Goal: Task Accomplishment & Management: Use online tool/utility

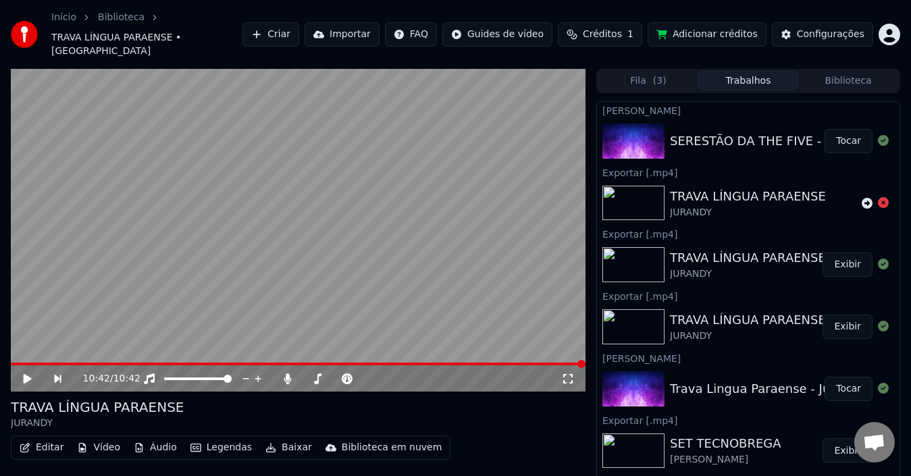
click at [841, 131] on button "Tocar" at bounding box center [849, 141] width 48 height 24
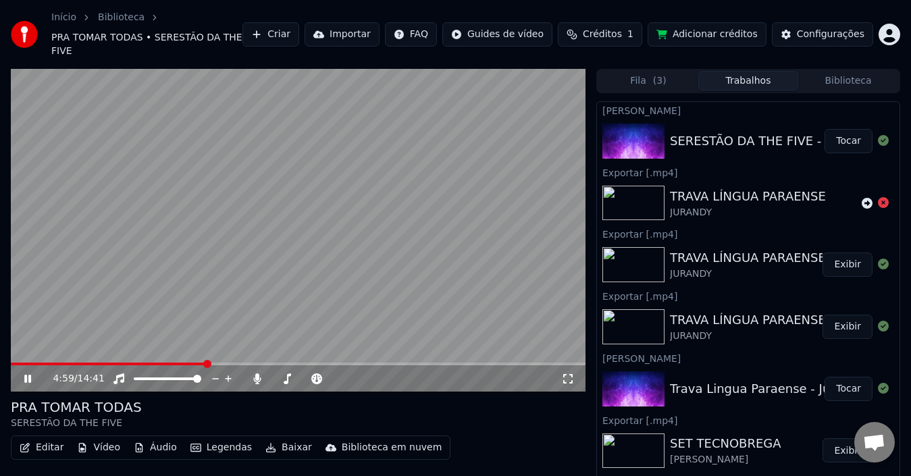
click at [28, 374] on icon at bounding box center [37, 379] width 31 height 11
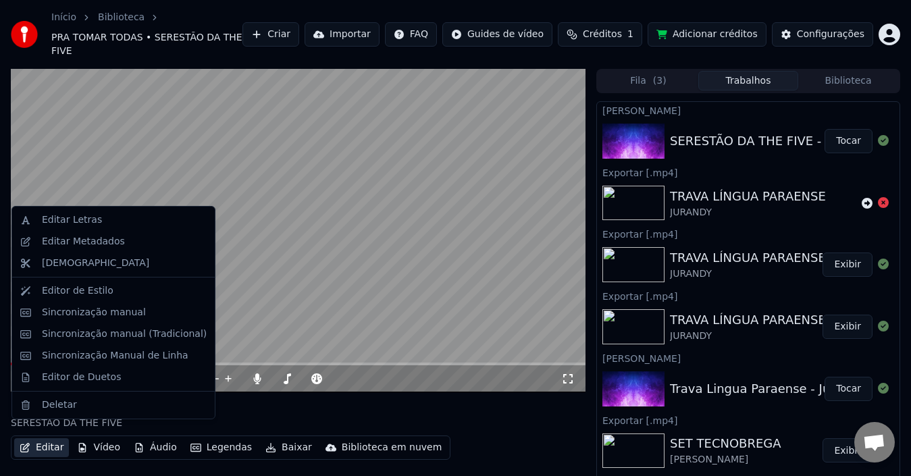
click at [49, 439] on button "Editar" at bounding box center [41, 448] width 55 height 19
click at [109, 332] on div "Sincronização manual (Tradicional)" at bounding box center [124, 335] width 165 height 14
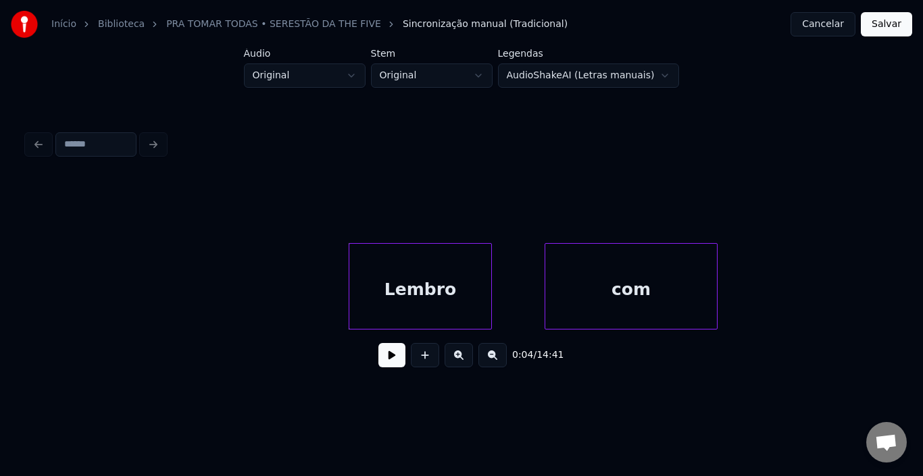
click at [391, 365] on button at bounding box center [391, 355] width 27 height 24
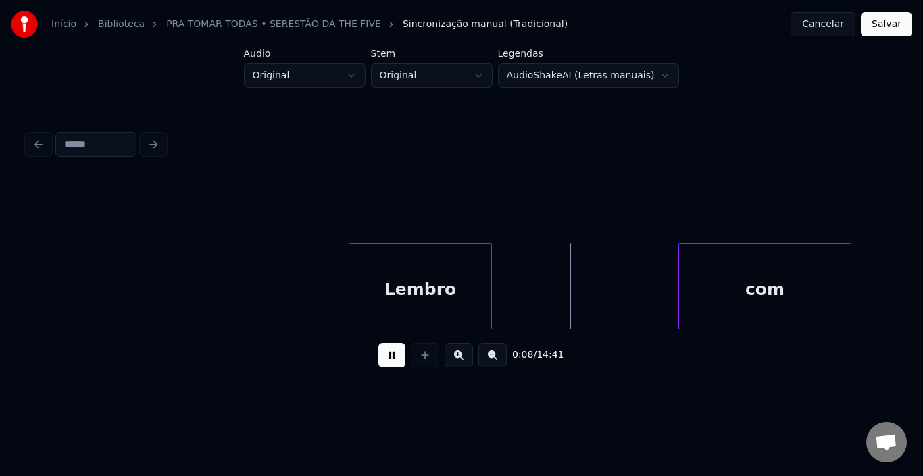
click at [751, 292] on div "com" at bounding box center [765, 290] width 172 height 92
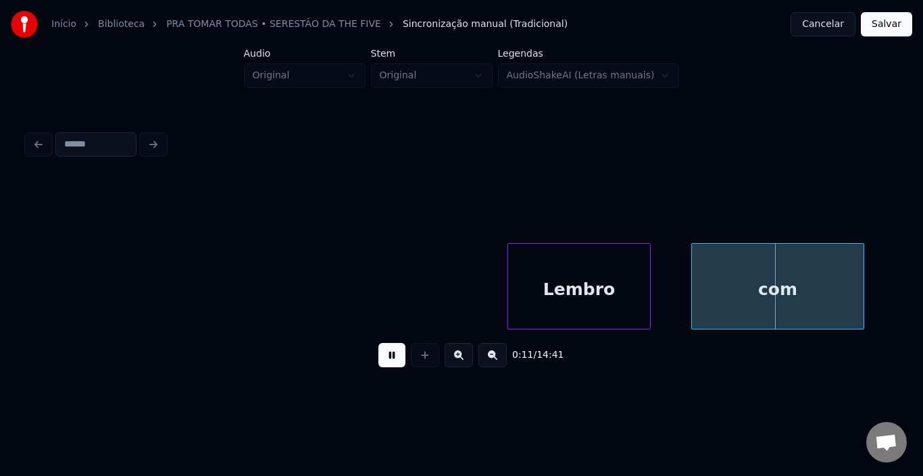
click at [606, 288] on div "Lembro" at bounding box center [579, 290] width 142 height 92
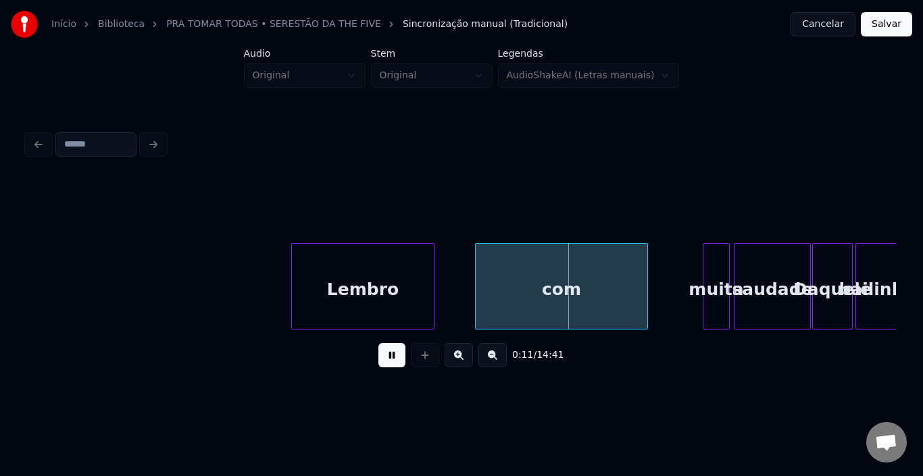
scroll to position [0, 270]
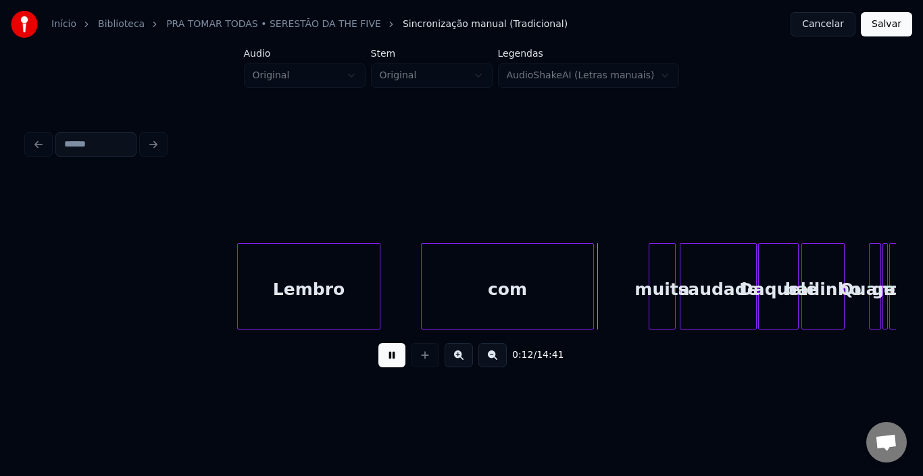
click at [386, 364] on button at bounding box center [391, 355] width 27 height 24
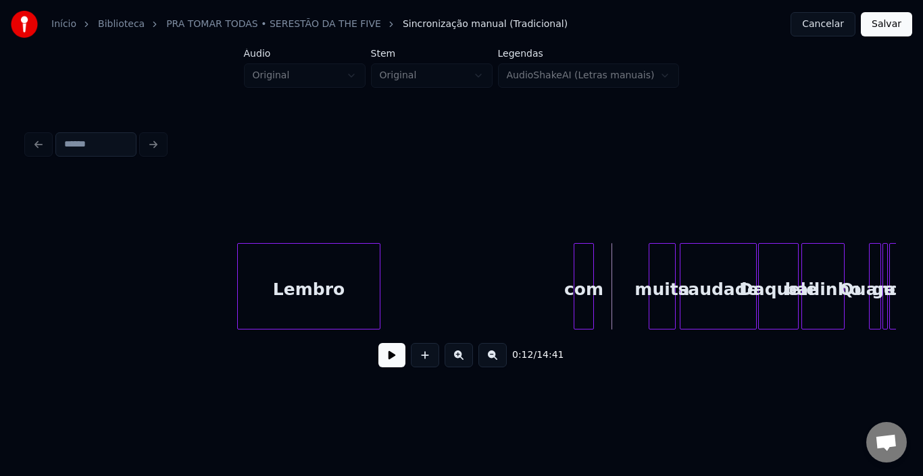
click at [582, 288] on div "com" at bounding box center [584, 286] width 20 height 86
click at [639, 270] on div "com" at bounding box center [635, 290] width 19 height 92
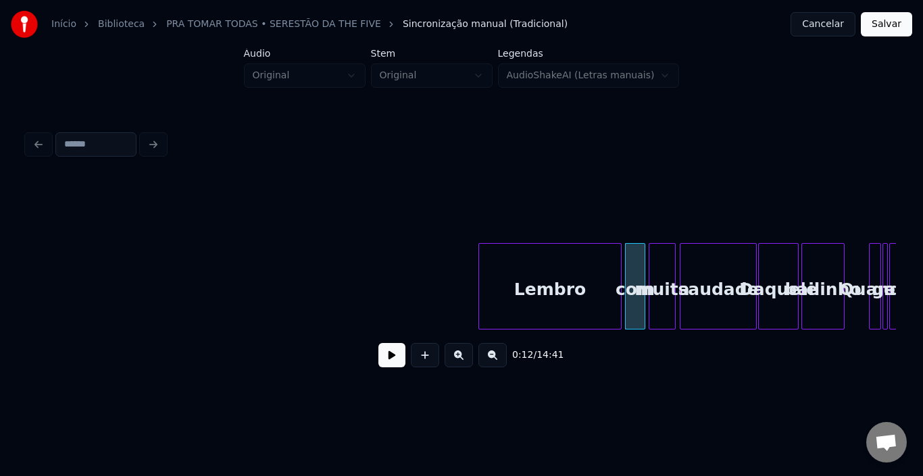
click at [571, 276] on div "Lembro" at bounding box center [550, 290] width 142 height 92
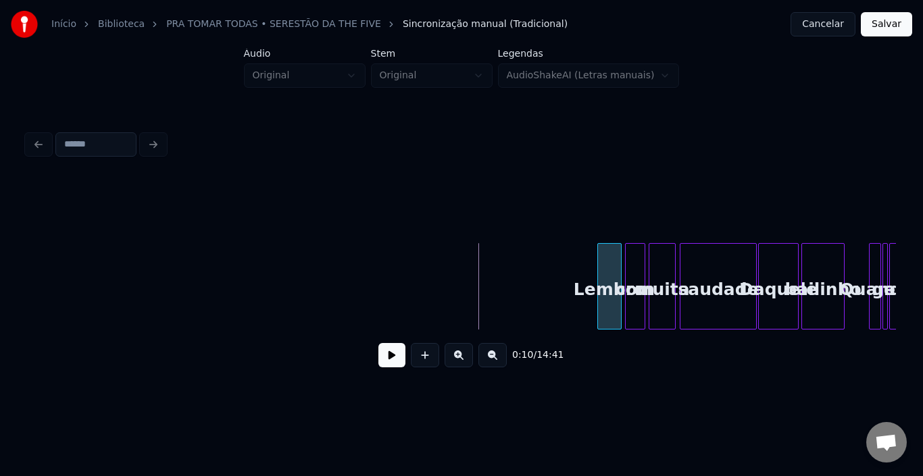
click at [600, 276] on div at bounding box center [600, 286] width 4 height 85
click at [399, 362] on button at bounding box center [391, 355] width 27 height 24
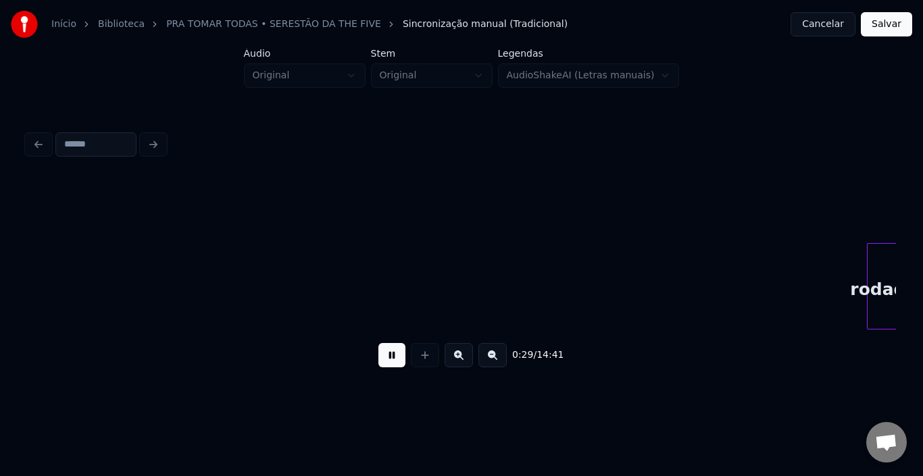
scroll to position [0, 2011]
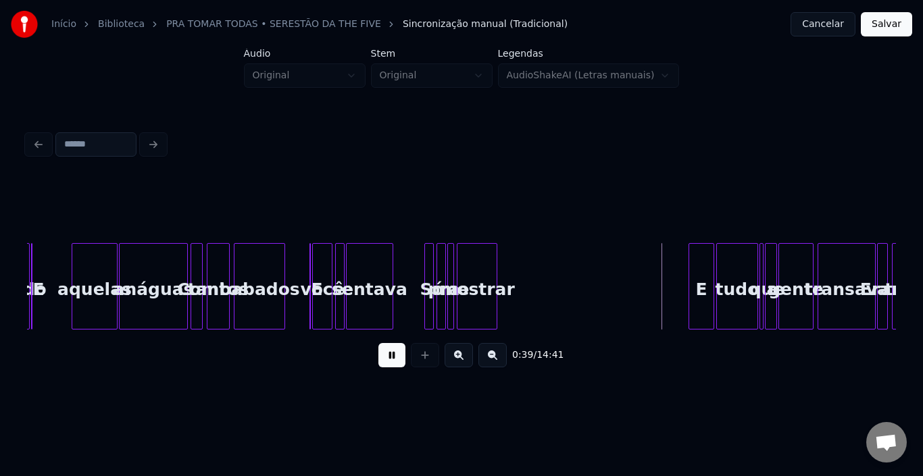
click at [703, 249] on div "E" at bounding box center [701, 290] width 24 height 92
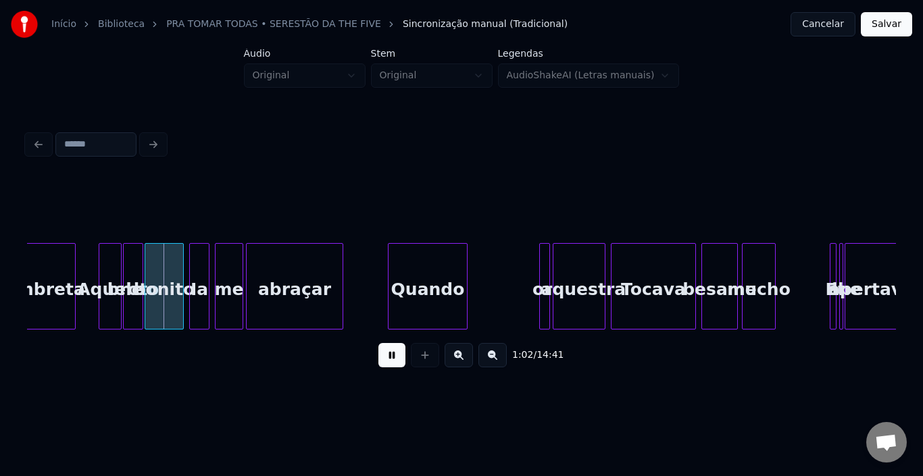
scroll to position [0, 4128]
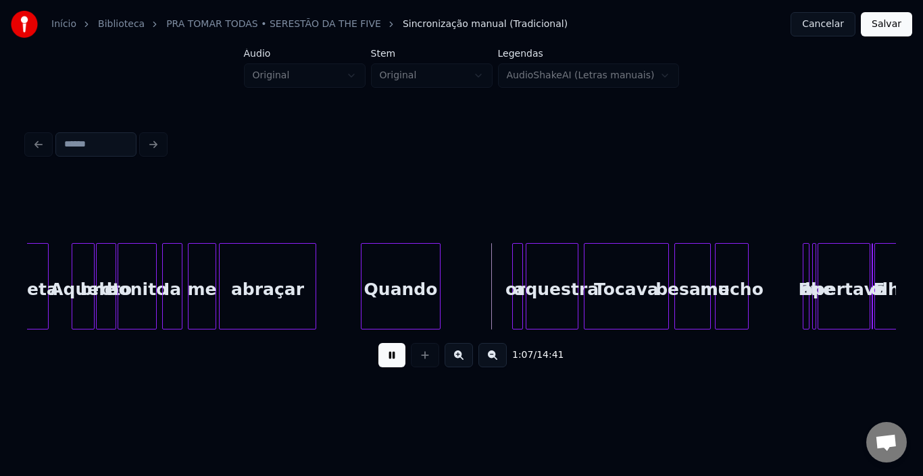
click at [391, 366] on button at bounding box center [391, 355] width 27 height 24
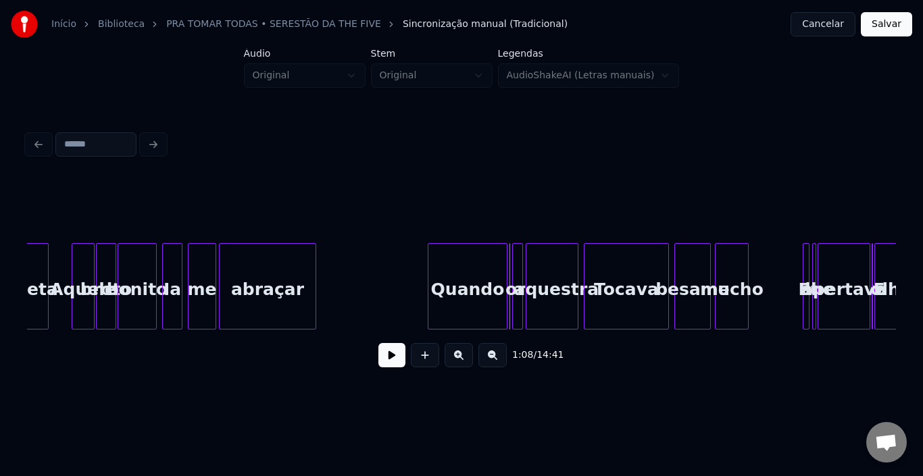
click at [458, 269] on div "Quando" at bounding box center [467, 290] width 78 height 92
click at [500, 266] on div at bounding box center [499, 286] width 4 height 85
click at [506, 259] on div "Quando" at bounding box center [508, 290] width 14 height 92
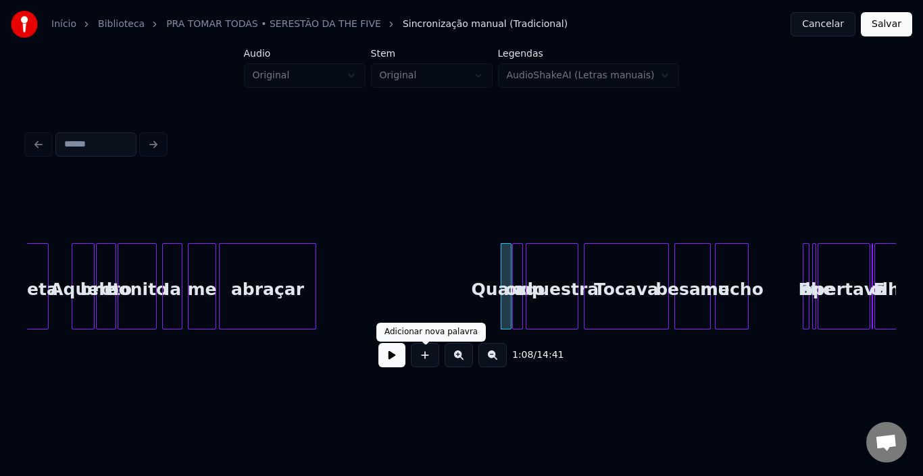
click at [395, 366] on button at bounding box center [391, 355] width 27 height 24
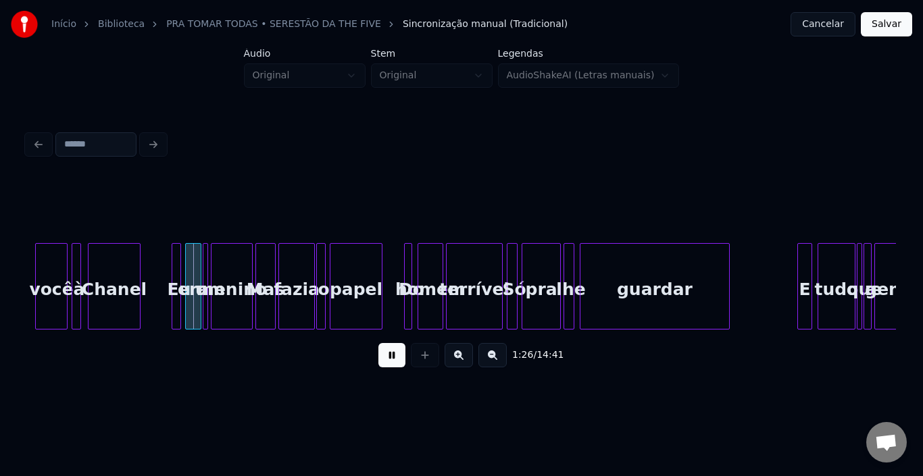
scroll to position [0, 5701]
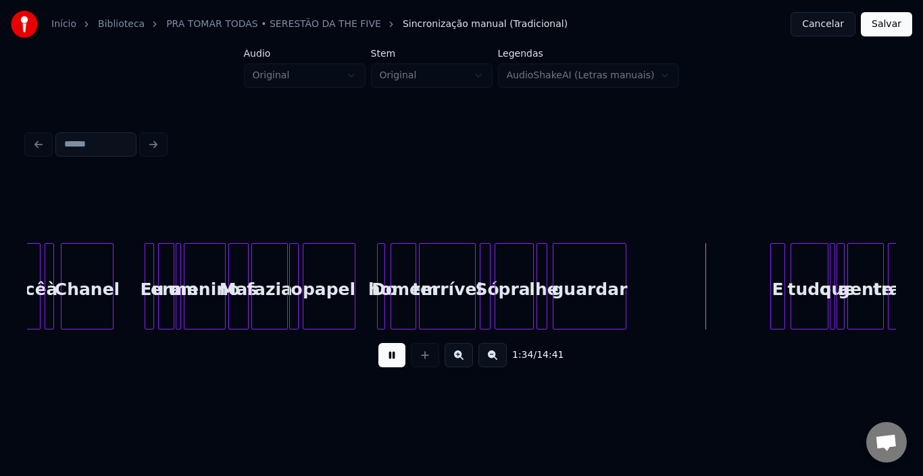
click at [622, 272] on div at bounding box center [624, 286] width 4 height 85
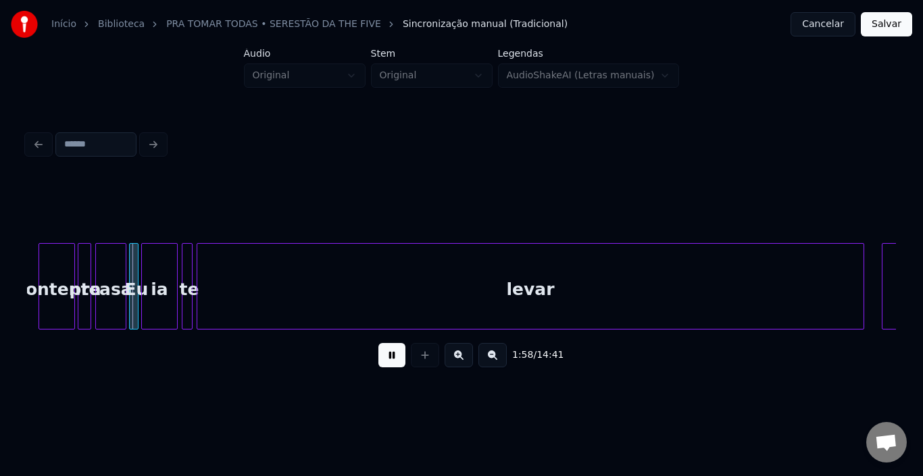
scroll to position [0, 8003]
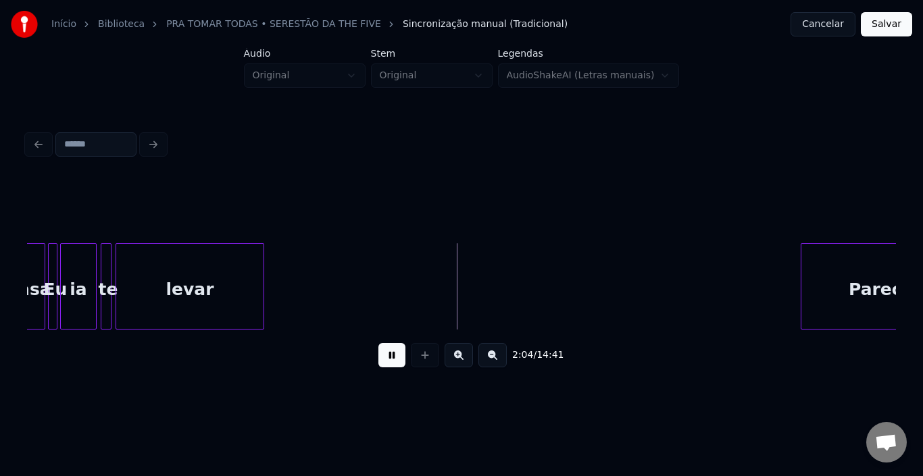
click at [261, 282] on div at bounding box center [261, 286] width 4 height 85
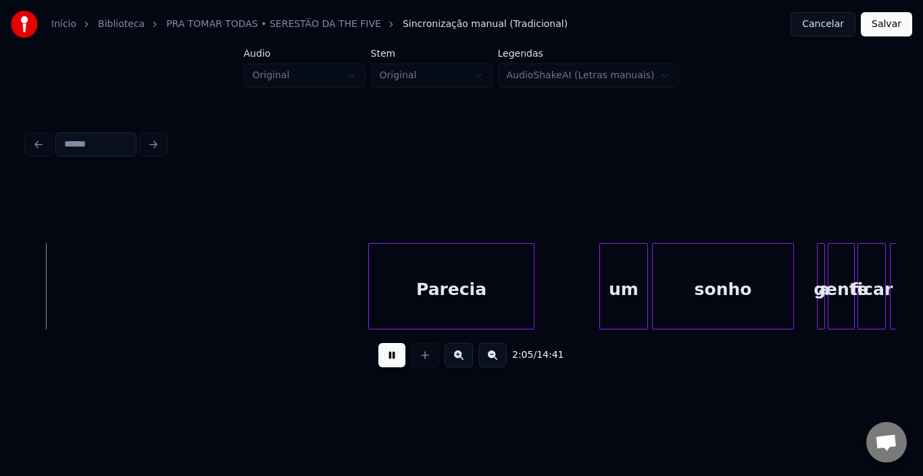
scroll to position [0, 8454]
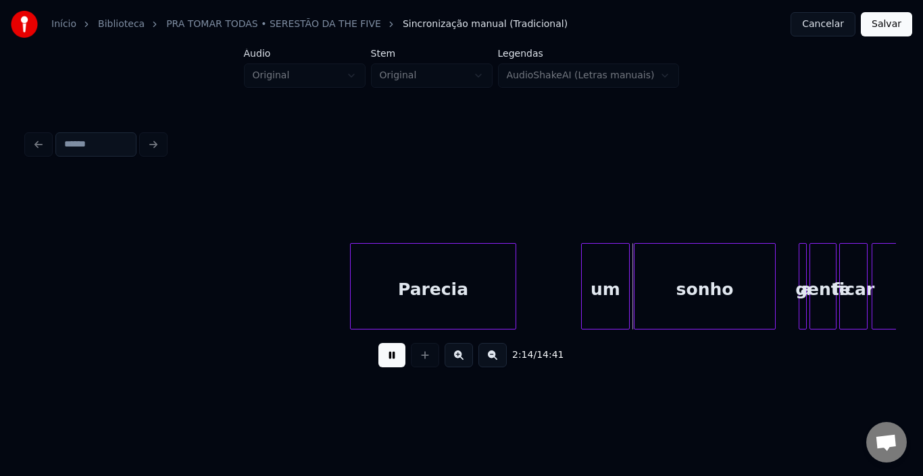
click at [393, 366] on button at bounding box center [391, 355] width 27 height 24
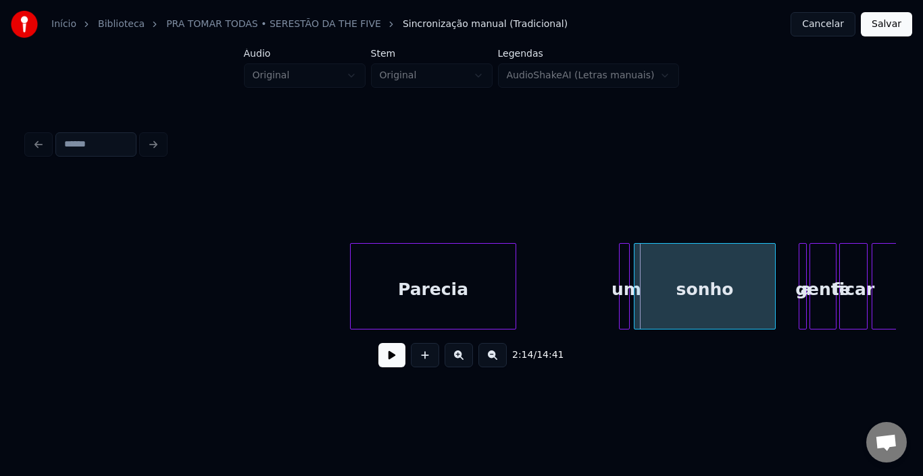
click at [622, 267] on div at bounding box center [622, 286] width 4 height 85
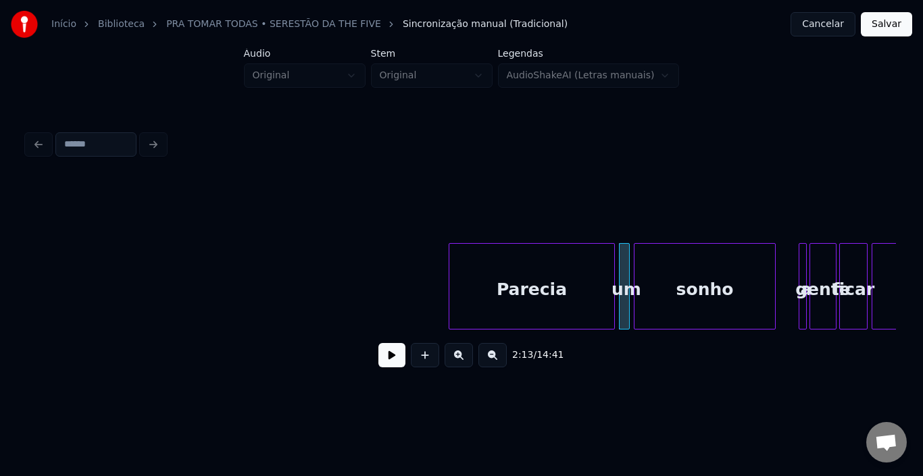
click at [580, 263] on div "Parecia" at bounding box center [531, 290] width 165 height 92
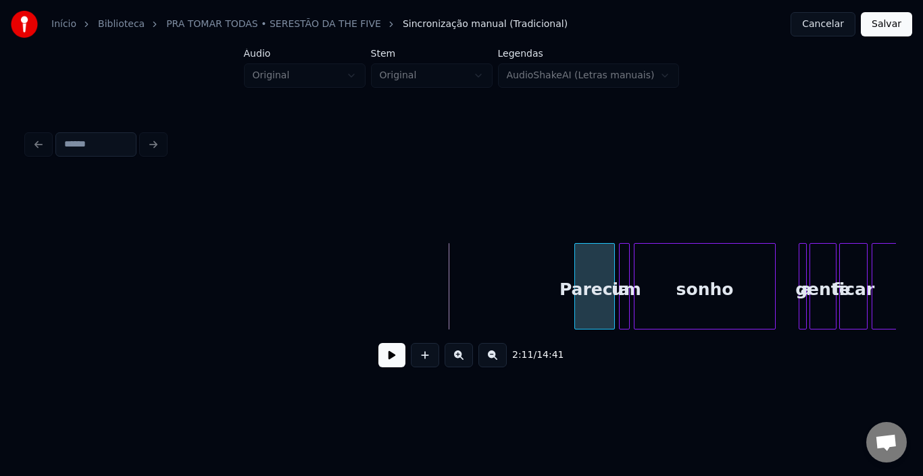
click at [577, 270] on div at bounding box center [577, 286] width 4 height 85
click at [385, 363] on button at bounding box center [391, 355] width 27 height 24
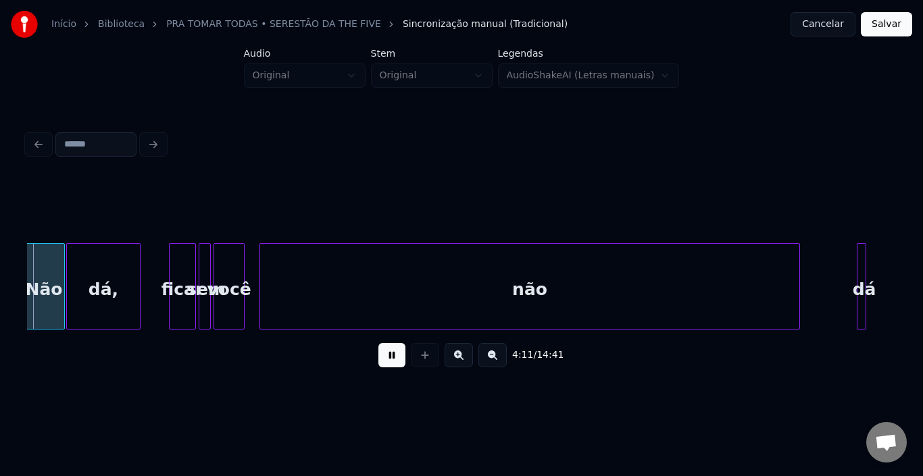
scroll to position [0, 17012]
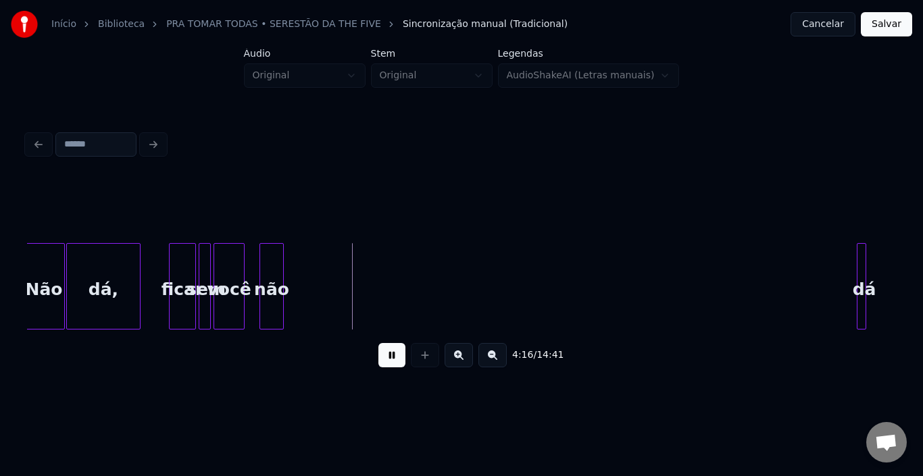
click at [280, 277] on div at bounding box center [281, 286] width 4 height 85
click at [756, 267] on div at bounding box center [757, 286] width 4 height 85
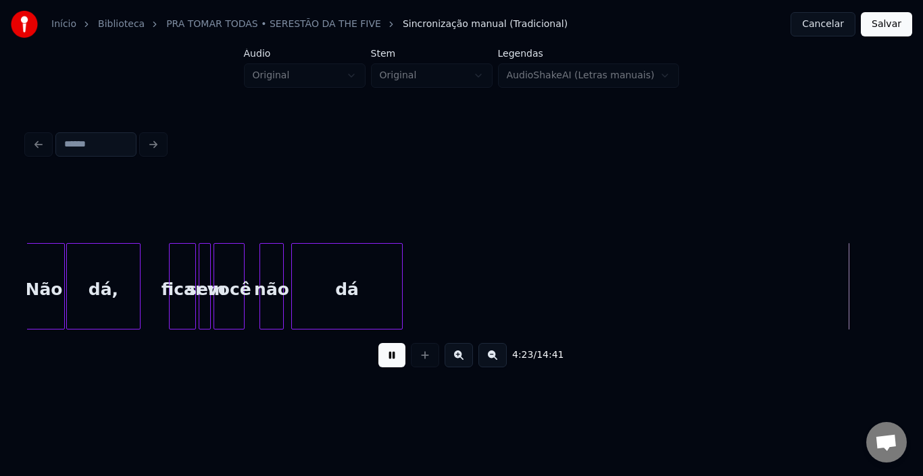
click at [351, 274] on div "dá" at bounding box center [347, 290] width 110 height 92
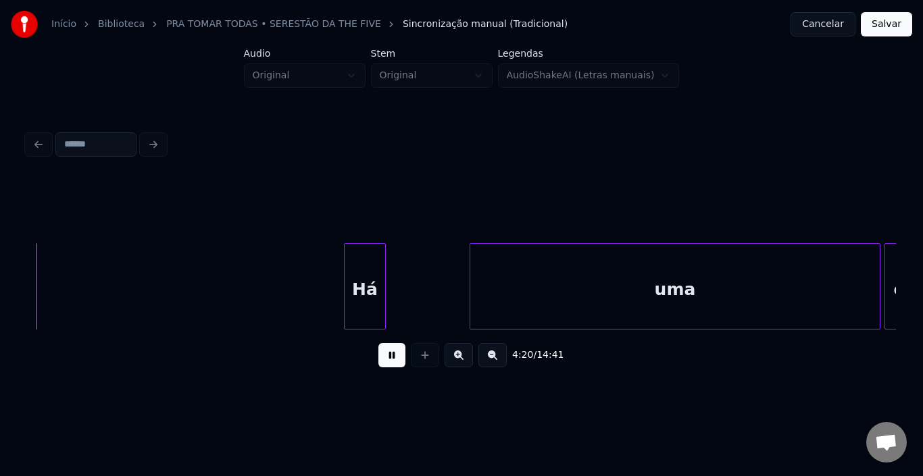
scroll to position [0, 17585]
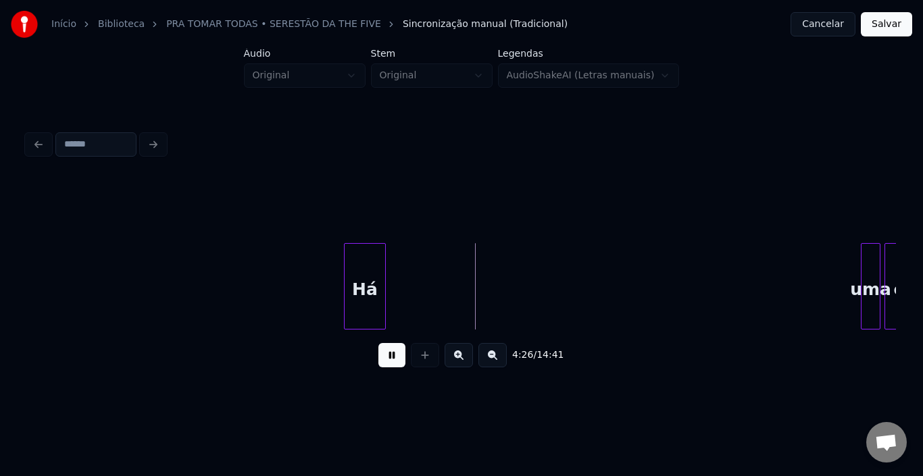
click at [864, 274] on div at bounding box center [863, 286] width 4 height 85
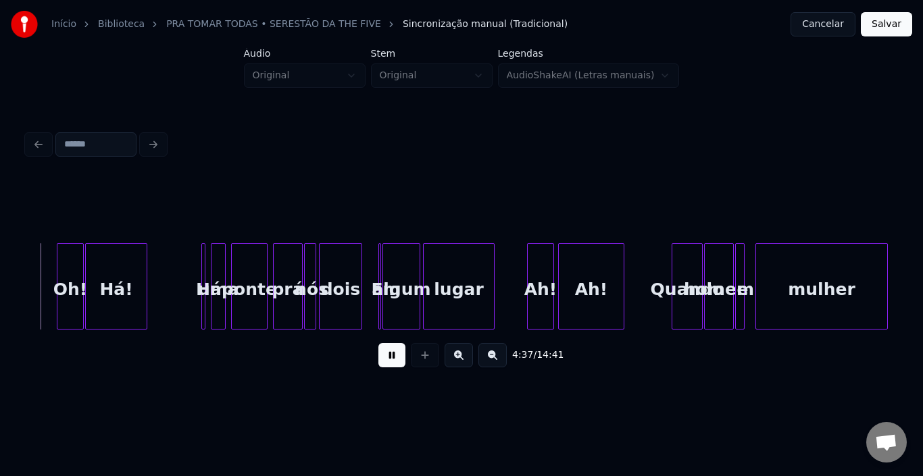
scroll to position [0, 18701]
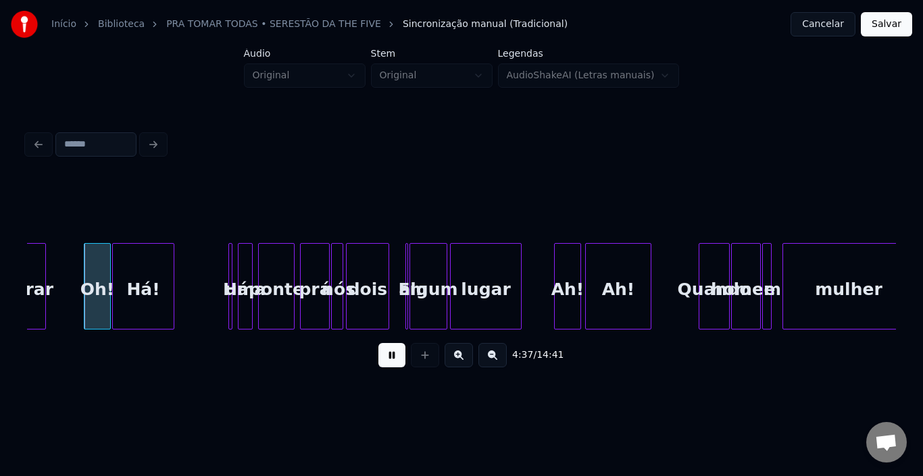
click at [120, 274] on div "Há!" at bounding box center [143, 290] width 61 height 92
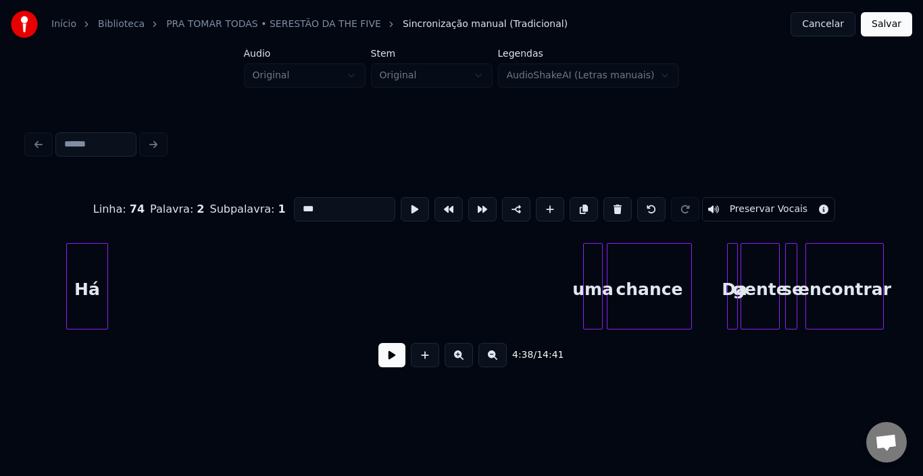
scroll to position [0, 17836]
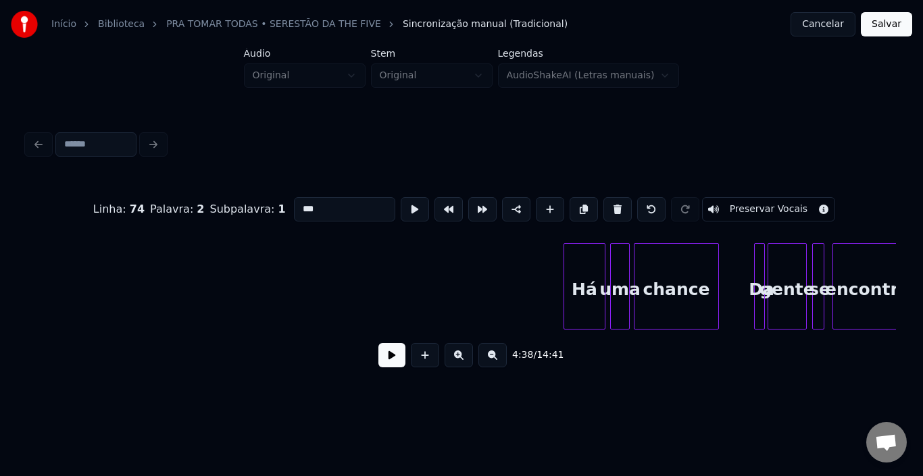
click at [582, 247] on div "Há" at bounding box center [584, 290] width 41 height 92
click at [582, 252] on div at bounding box center [582, 286] width 4 height 85
click at [622, 257] on div at bounding box center [623, 286] width 4 height 85
click at [612, 261] on div at bounding box center [612, 286] width 4 height 85
click at [591, 261] on div "Há" at bounding box center [599, 290] width 34 height 92
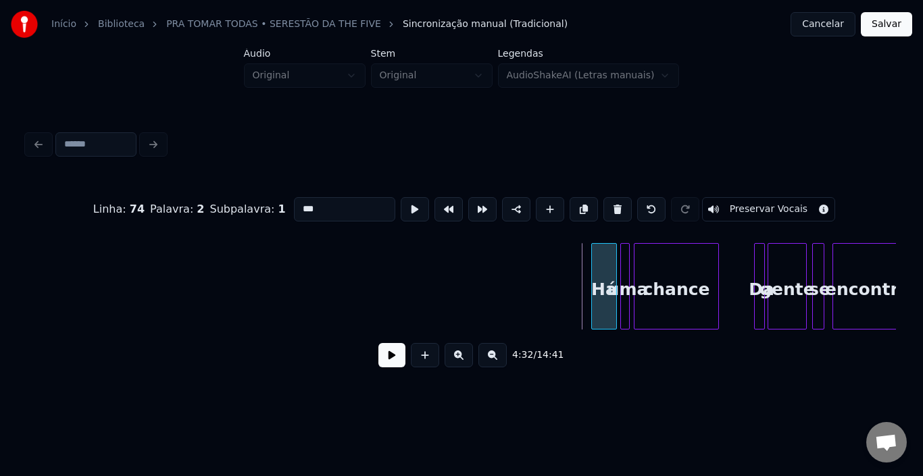
click at [593, 263] on div at bounding box center [594, 286] width 4 height 85
click at [396, 364] on button at bounding box center [391, 355] width 27 height 24
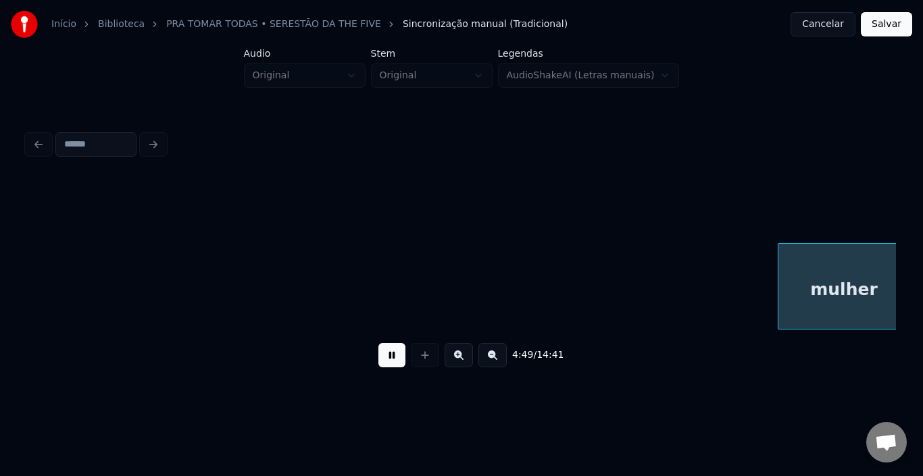
scroll to position [0, 19575]
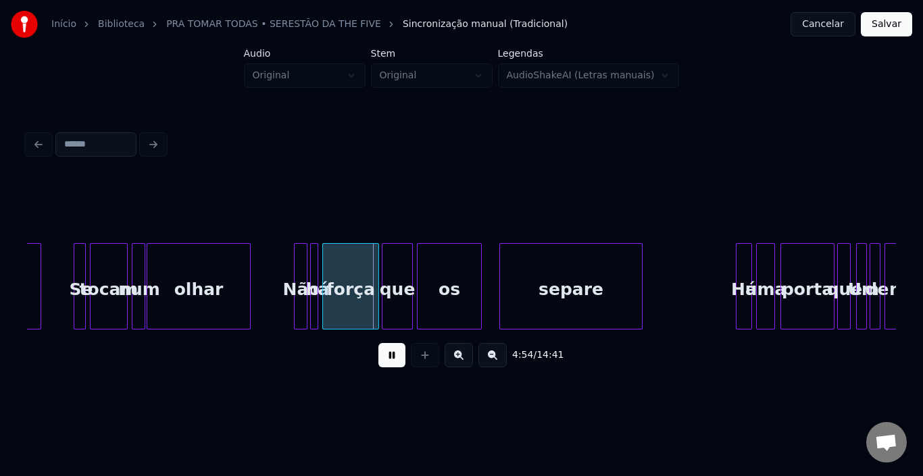
click at [395, 364] on button at bounding box center [391, 355] width 27 height 24
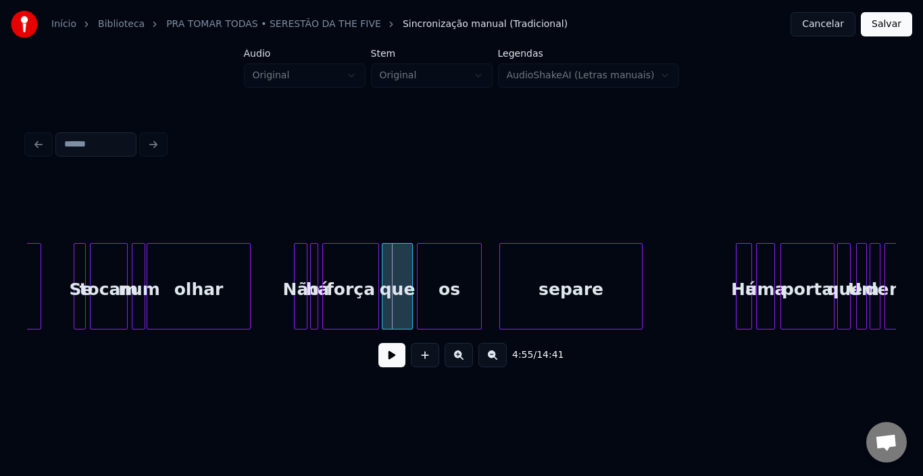
click at [395, 364] on button at bounding box center [391, 355] width 27 height 24
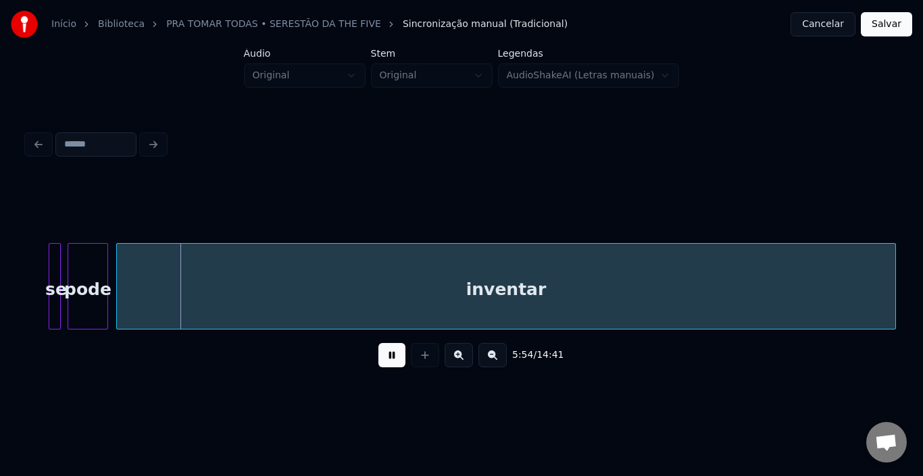
scroll to position [0, 23855]
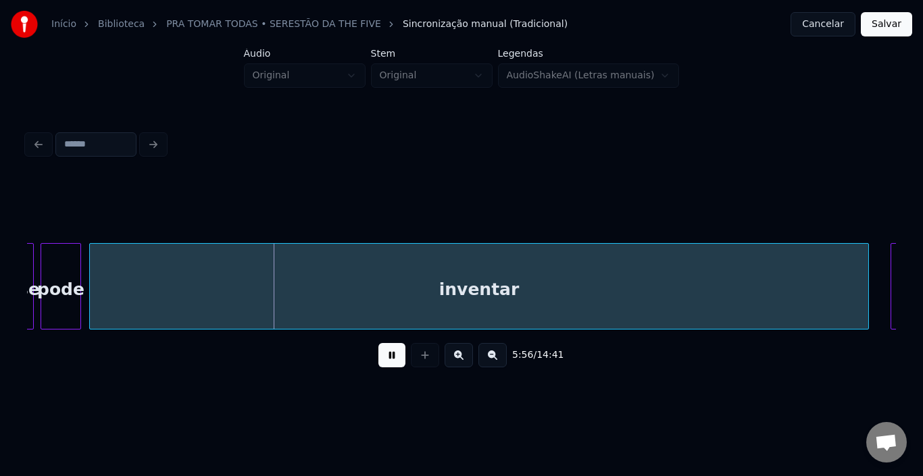
click at [395, 361] on button at bounding box center [391, 355] width 27 height 24
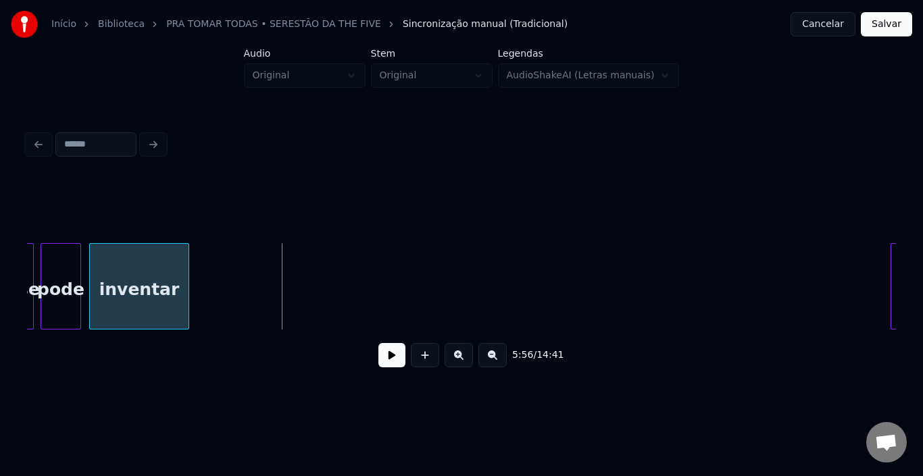
click at [187, 266] on div at bounding box center [186, 286] width 4 height 85
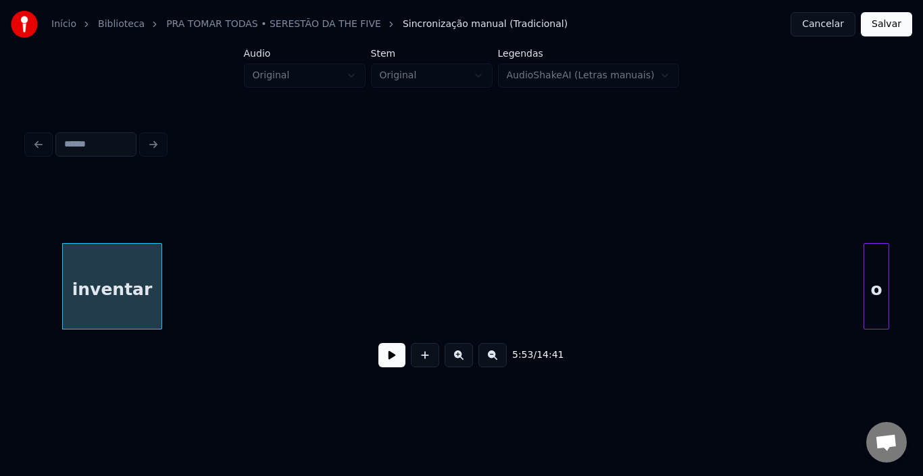
scroll to position [0, 23963]
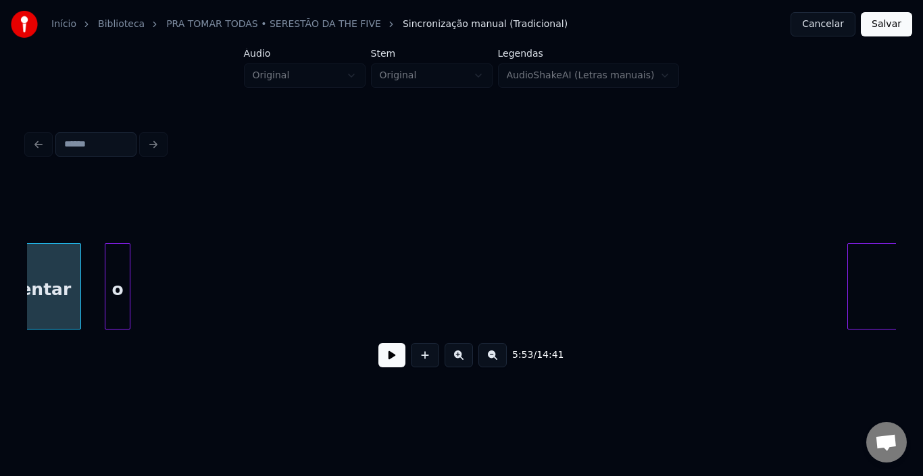
click at [114, 269] on div "o" at bounding box center [117, 290] width 24 height 92
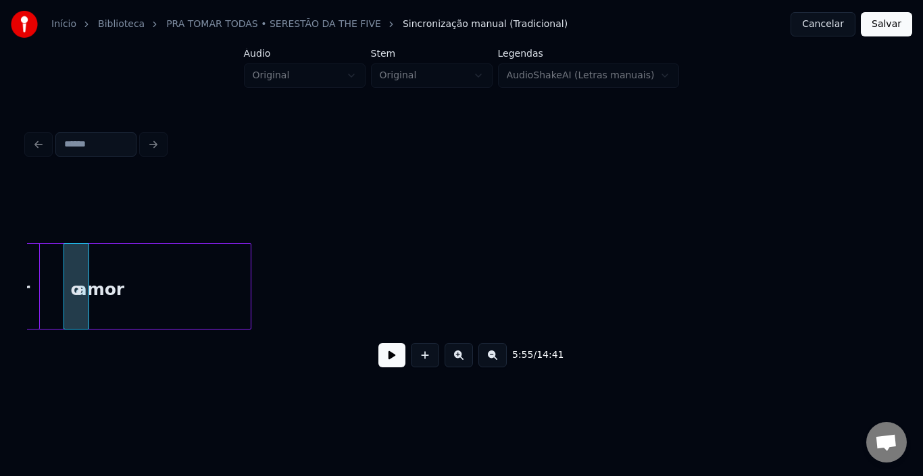
scroll to position [0, 23908]
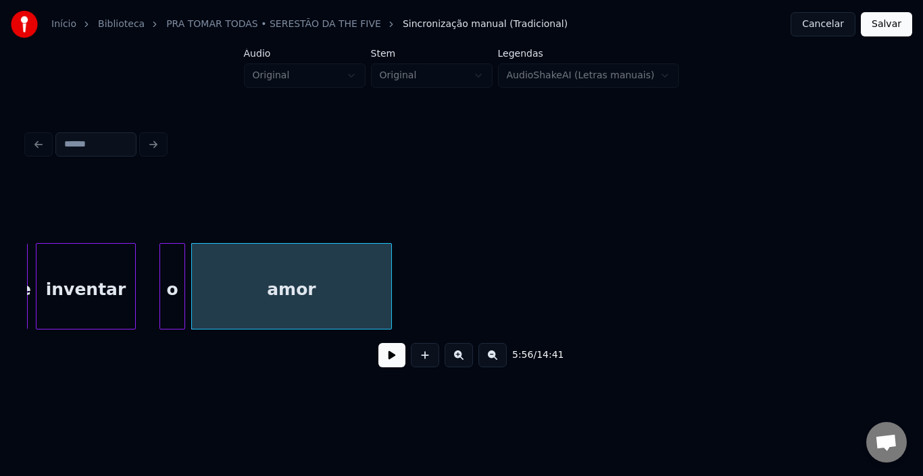
click at [389, 274] on div at bounding box center [389, 286] width 4 height 85
click at [390, 362] on button at bounding box center [391, 355] width 27 height 24
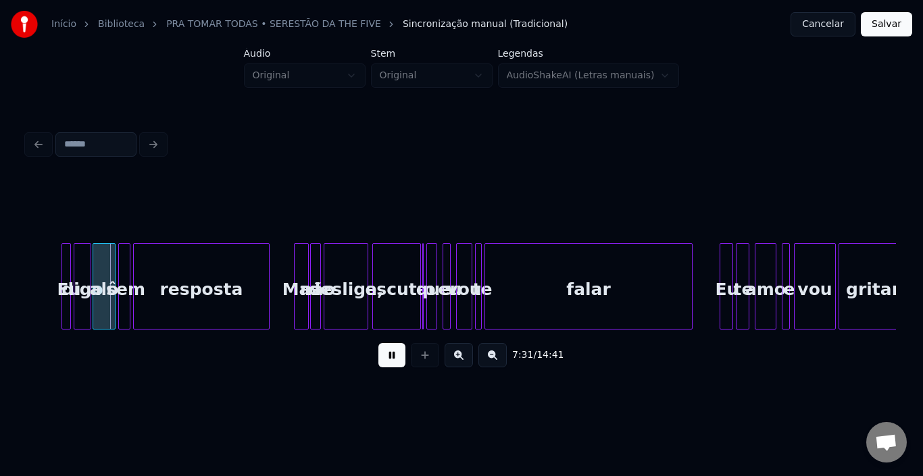
scroll to position [0, 30510]
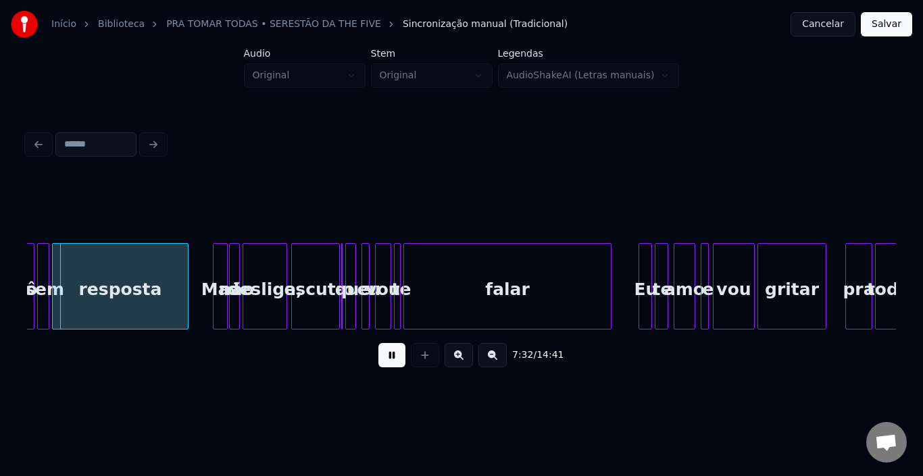
click at [483, 276] on div "falar" at bounding box center [507, 290] width 207 height 92
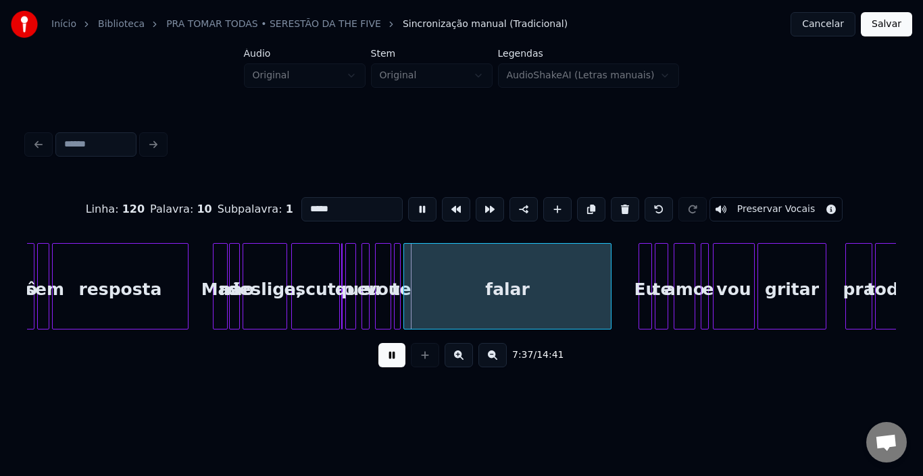
type input "*****"
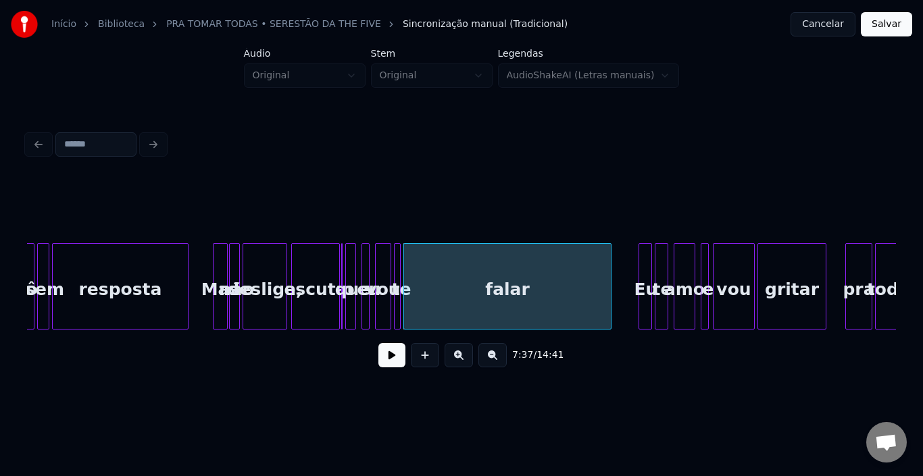
click at [382, 357] on button at bounding box center [391, 355] width 27 height 24
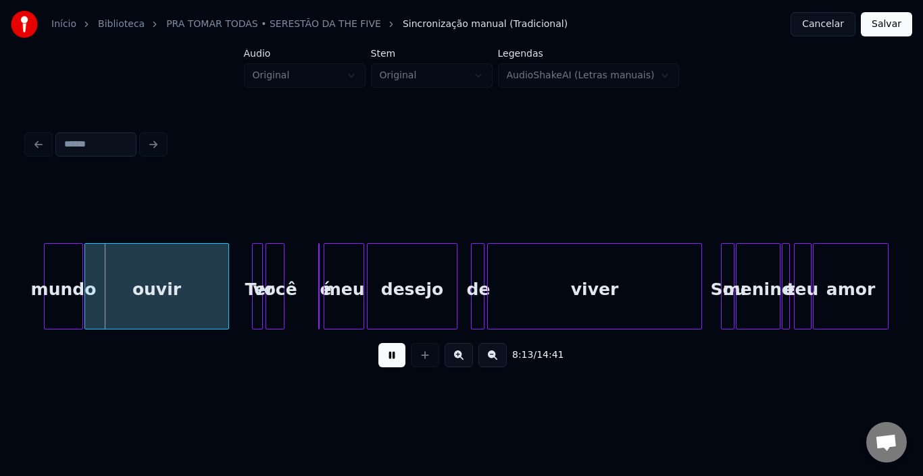
scroll to position [0, 33276]
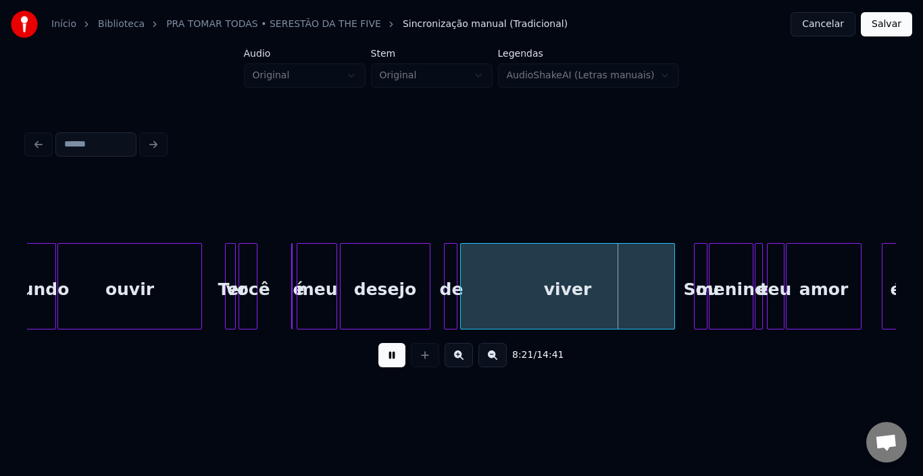
click at [391, 358] on button at bounding box center [391, 355] width 27 height 24
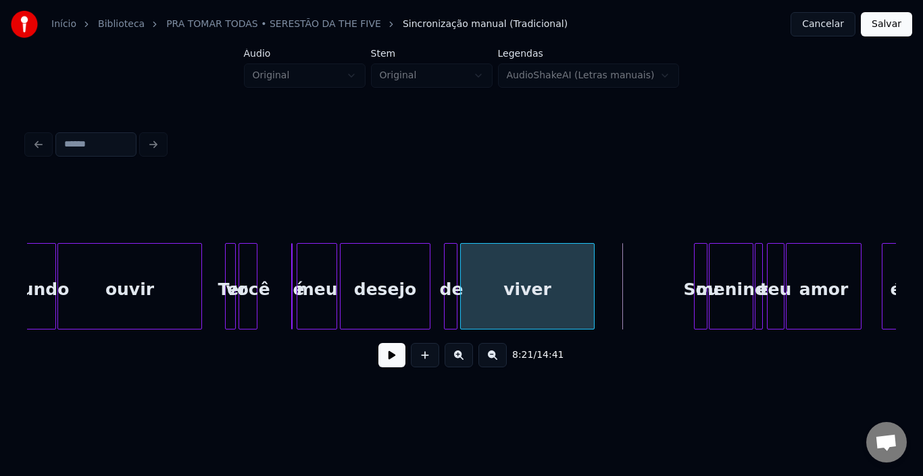
click at [593, 268] on div at bounding box center [592, 286] width 4 height 85
click at [396, 363] on button at bounding box center [391, 355] width 27 height 24
click at [695, 272] on div "Sou" at bounding box center [702, 290] width 14 height 92
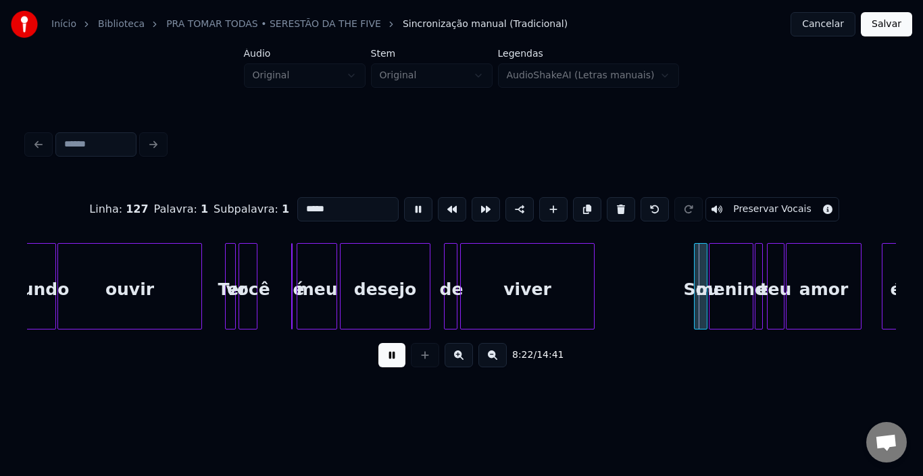
type input "***"
click at [393, 359] on button at bounding box center [391, 355] width 27 height 24
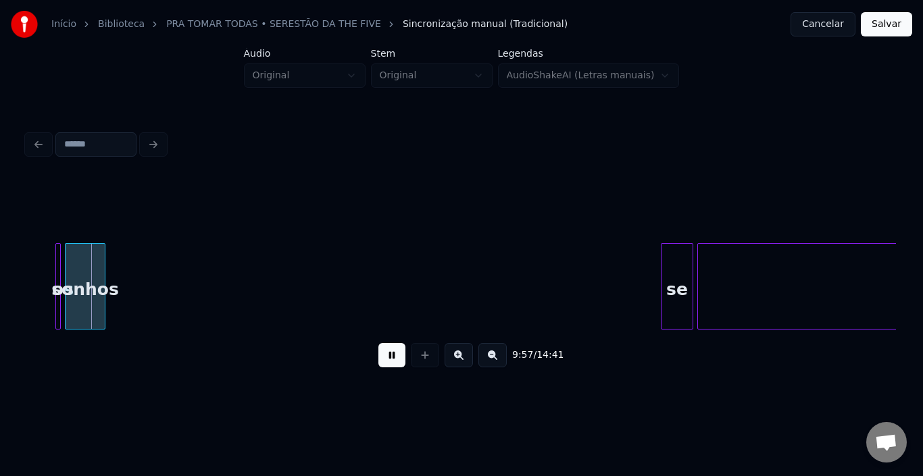
scroll to position [0, 40305]
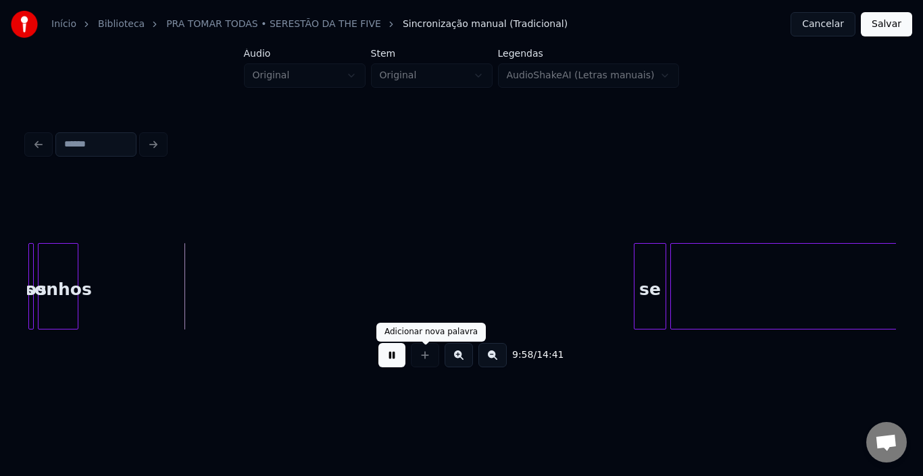
click at [400, 364] on button at bounding box center [391, 355] width 27 height 24
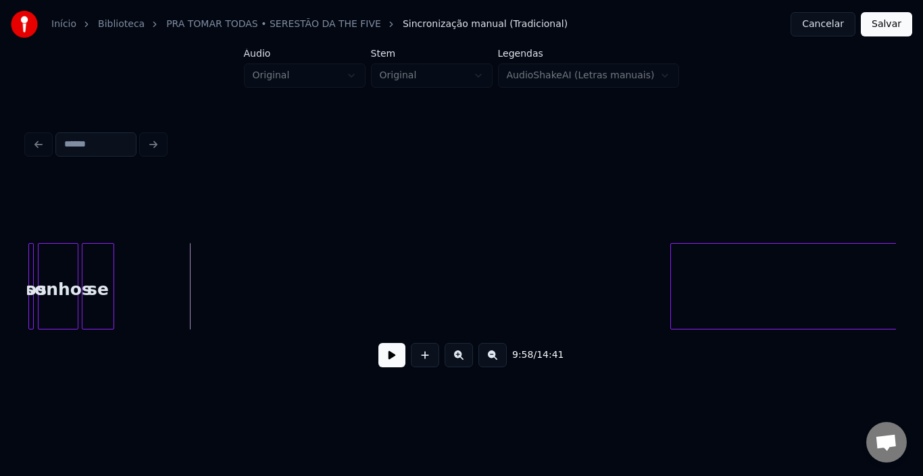
click at [97, 250] on div "se" at bounding box center [97, 290] width 31 height 92
click at [111, 259] on div "se" at bounding box center [95, 286] width 32 height 86
click at [101, 259] on div "se" at bounding box center [98, 290] width 31 height 92
click at [93, 264] on div at bounding box center [95, 286] width 4 height 85
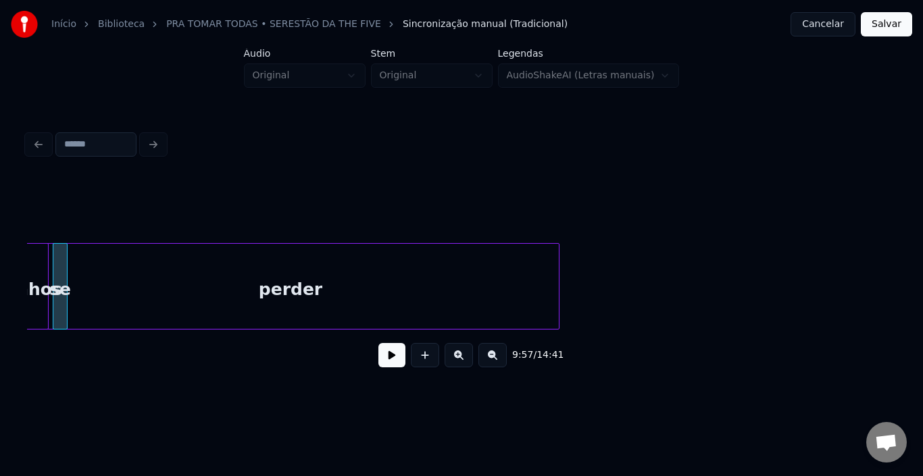
scroll to position [0, 40301]
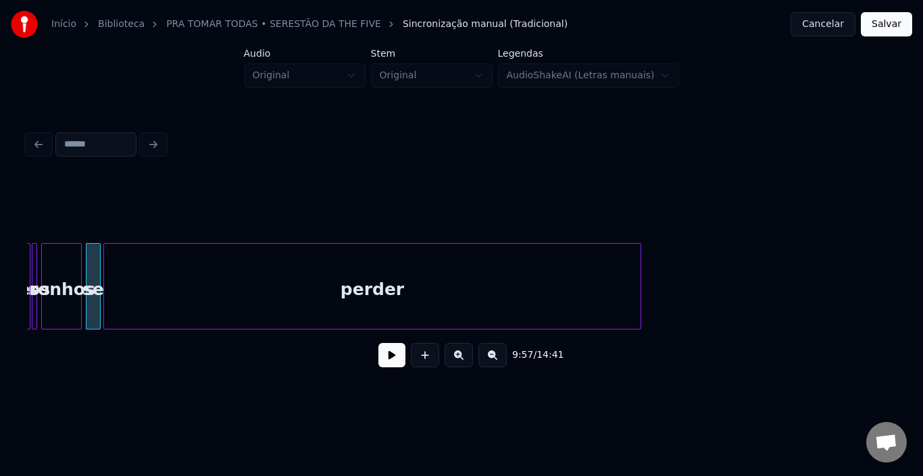
click at [140, 268] on div "perder" at bounding box center [372, 290] width 536 height 92
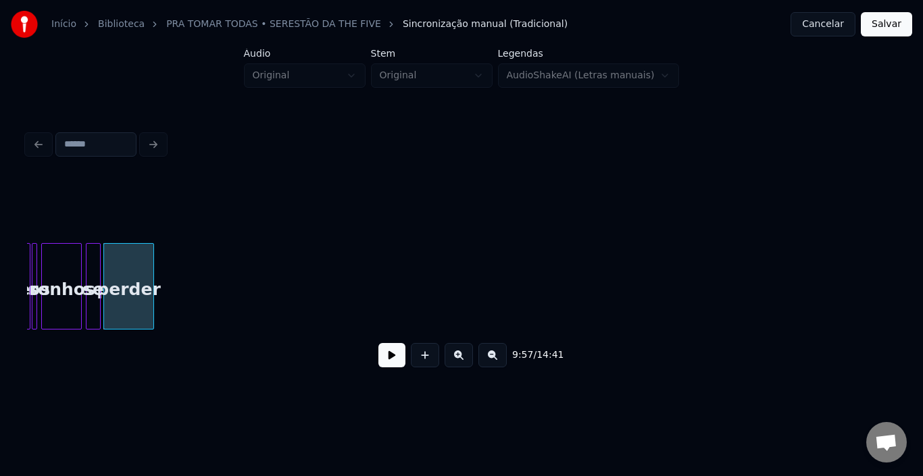
click at [151, 279] on div at bounding box center [151, 286] width 4 height 85
click at [397, 362] on button at bounding box center [391, 355] width 27 height 24
click at [124, 266] on div at bounding box center [124, 286] width 4 height 85
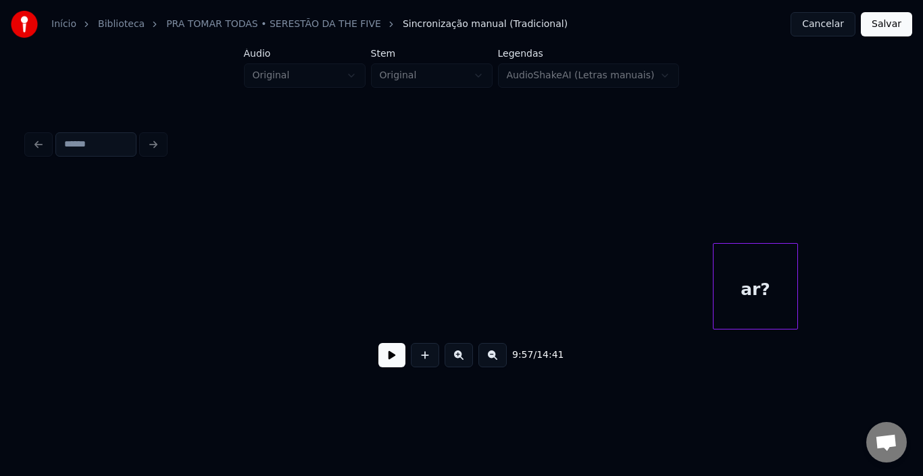
scroll to position [0, 40788]
click at [0, 249] on div "Início Biblioteca PRA TOMAR TODAS • SERESTÃO DA THE FIVE Sincronização manual (…" at bounding box center [461, 197] width 923 height 395
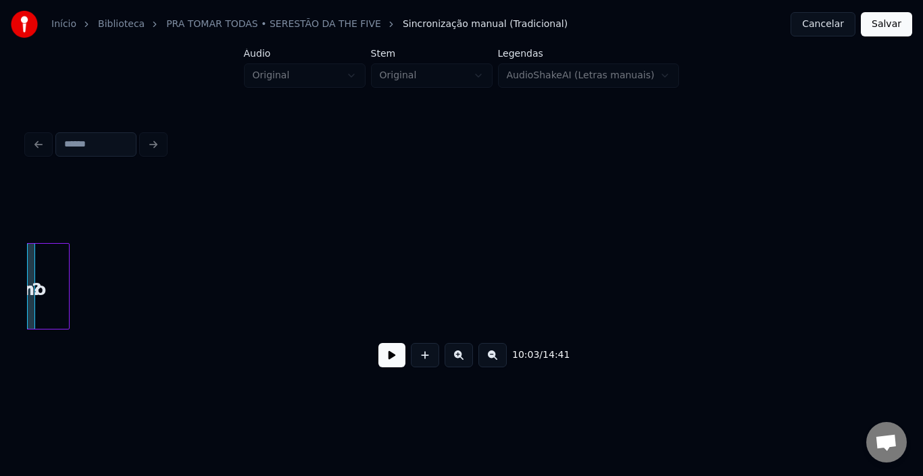
scroll to position [0, 40727]
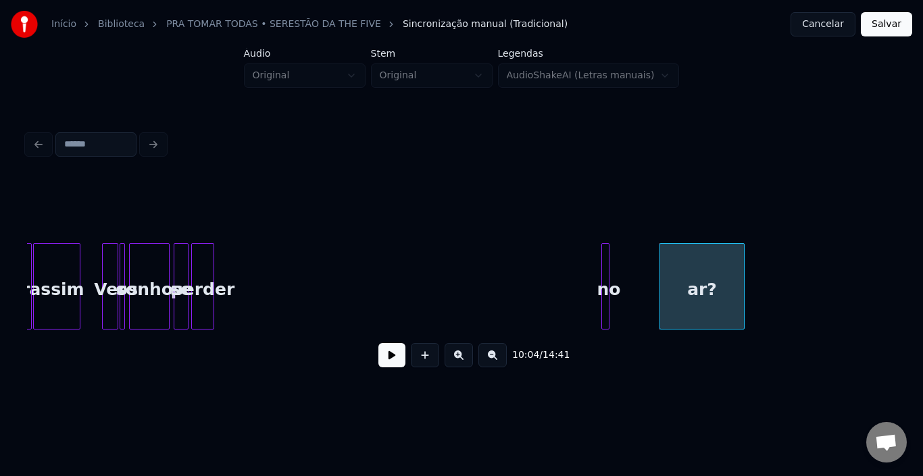
scroll to position [0, 40186]
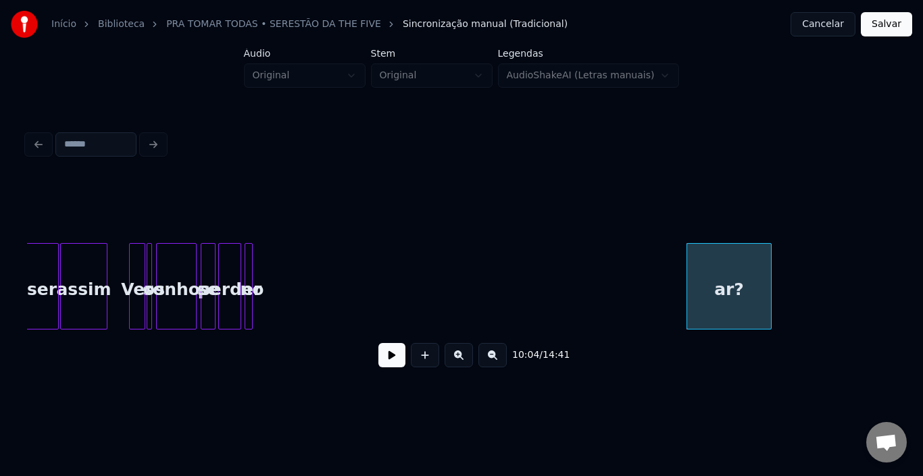
click at [252, 263] on div "no" at bounding box center [252, 290] width 14 height 92
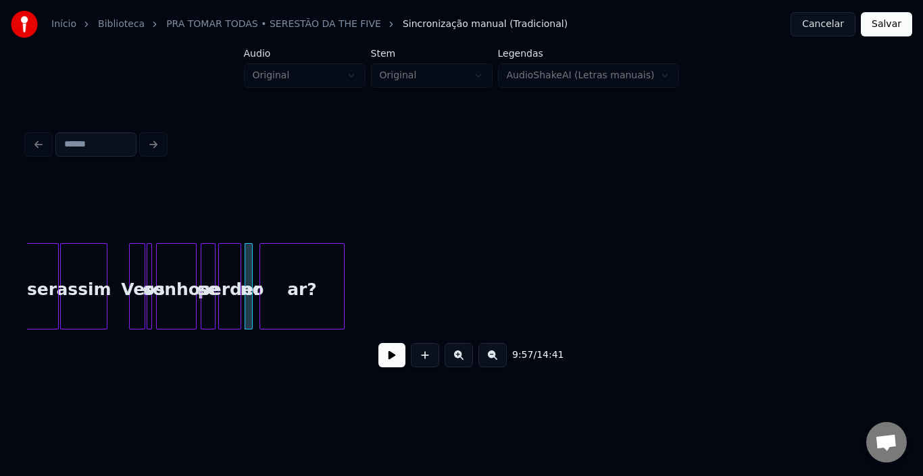
click at [303, 272] on div "ar?" at bounding box center [302, 290] width 84 height 92
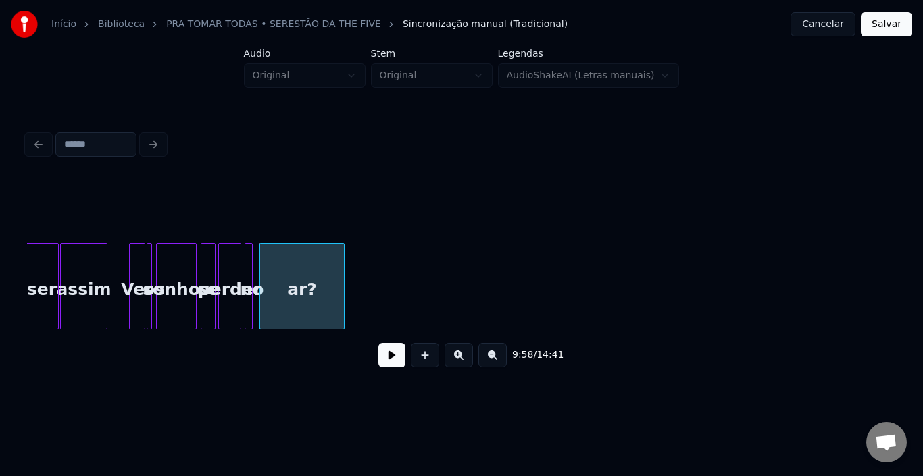
click at [392, 359] on button at bounding box center [391, 355] width 27 height 24
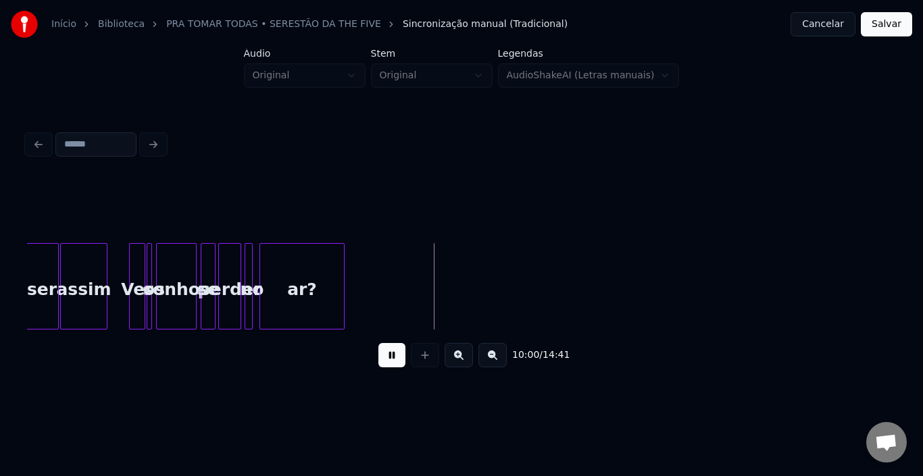
click at [392, 359] on button at bounding box center [391, 355] width 27 height 24
click at [493, 277] on div at bounding box center [492, 286] width 4 height 85
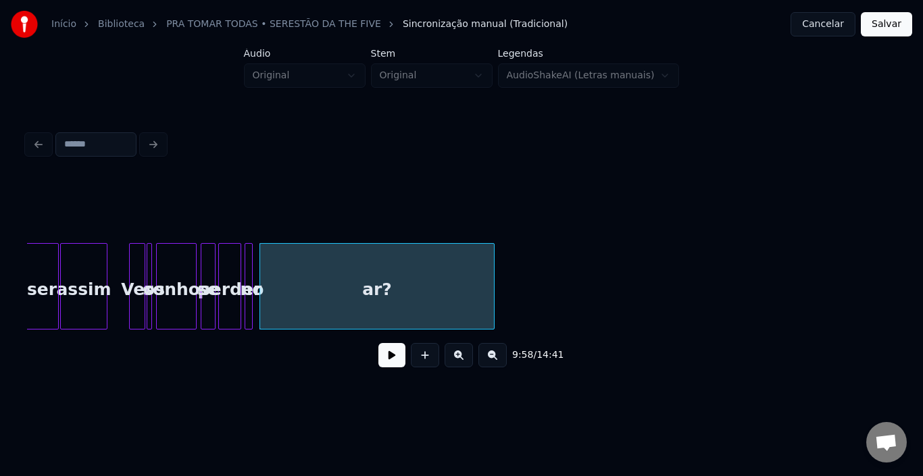
click at [397, 286] on div "ar?" at bounding box center [377, 290] width 234 height 92
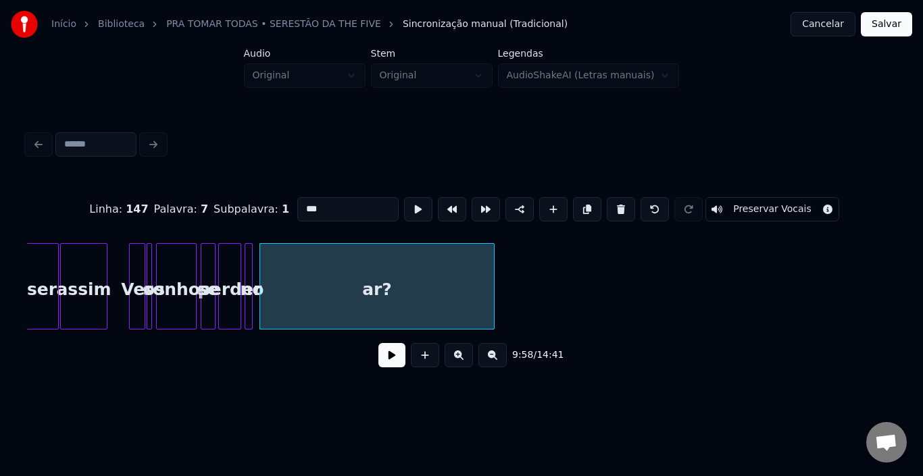
click at [334, 207] on input "***" at bounding box center [347, 209] width 101 height 24
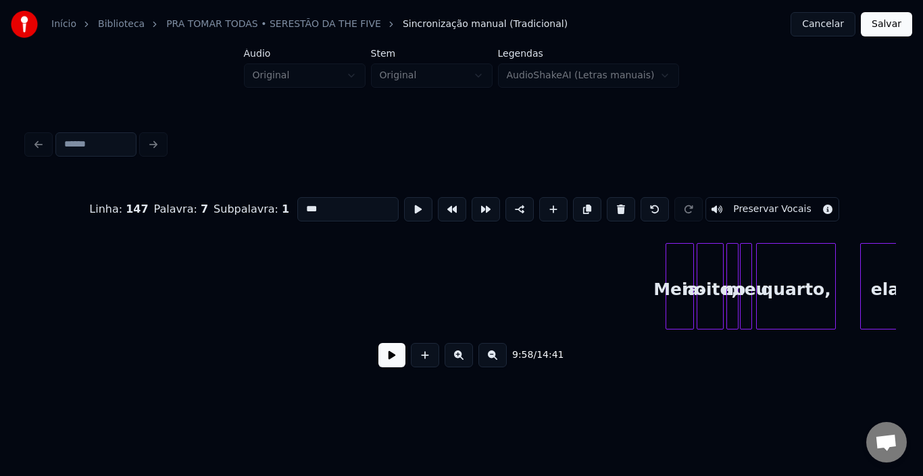
scroll to position [0, 41105]
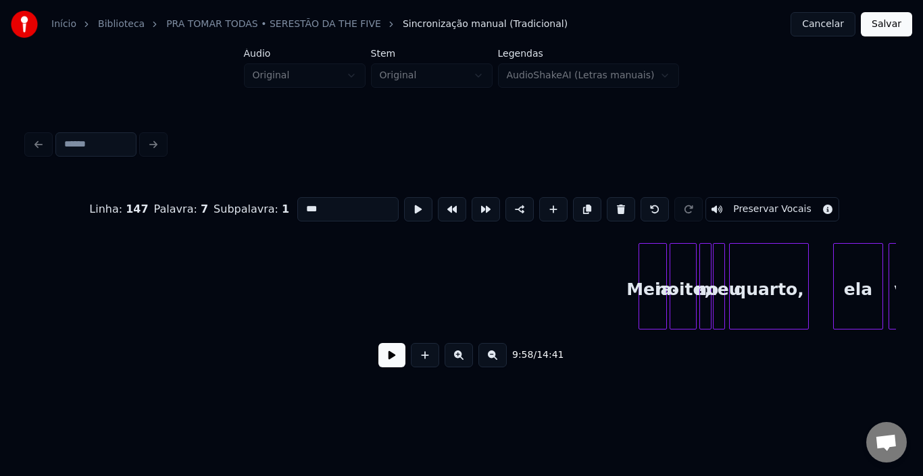
type input "***"
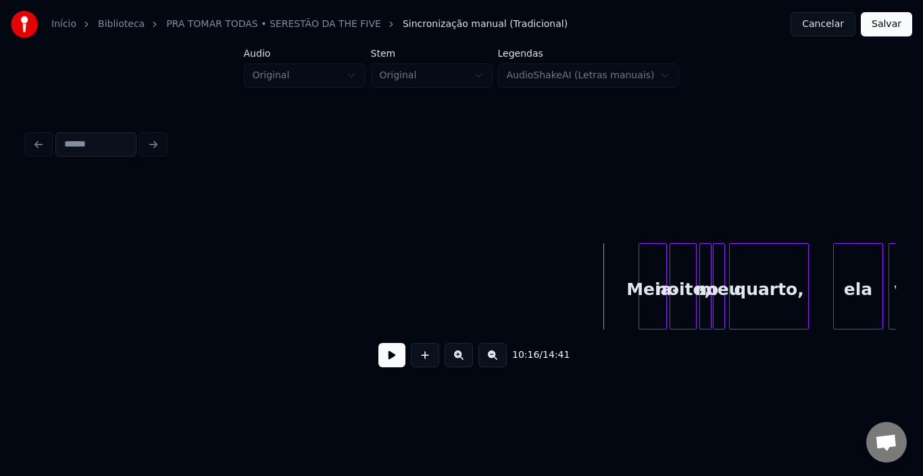
click at [395, 359] on button at bounding box center [391, 355] width 27 height 24
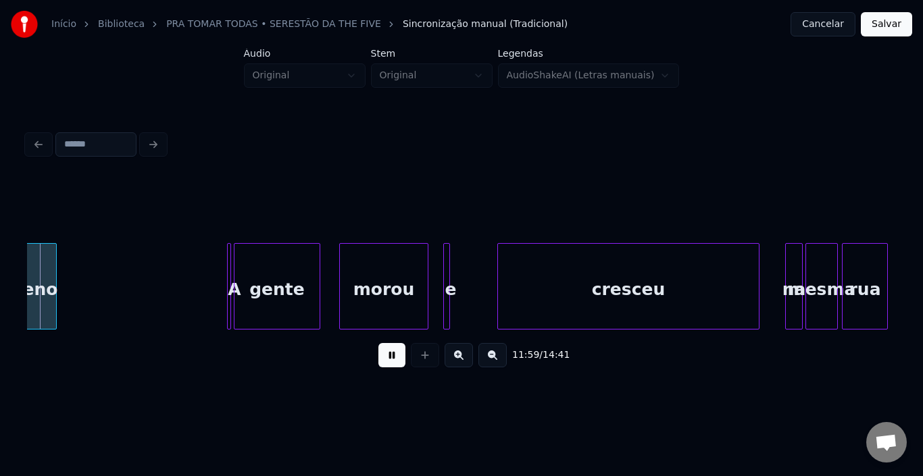
scroll to position [0, 48638]
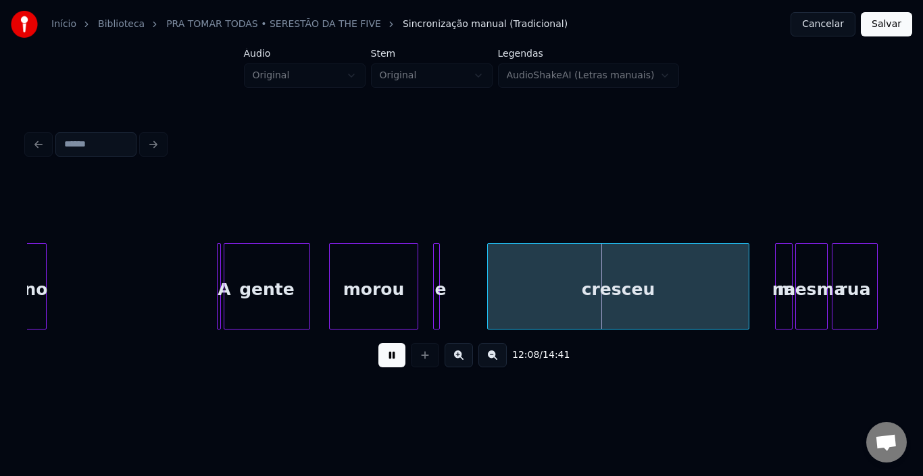
click at [397, 361] on button at bounding box center [391, 355] width 27 height 24
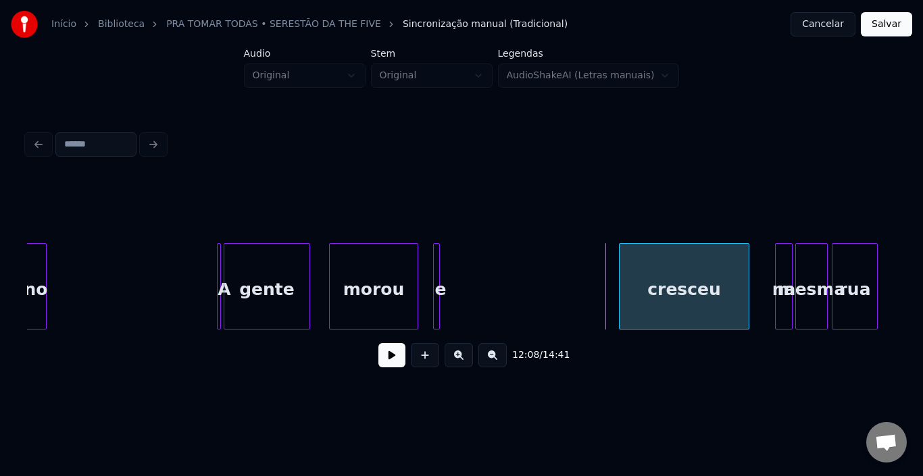
click at [620, 266] on div at bounding box center [622, 286] width 4 height 85
click at [394, 361] on button at bounding box center [391, 355] width 27 height 24
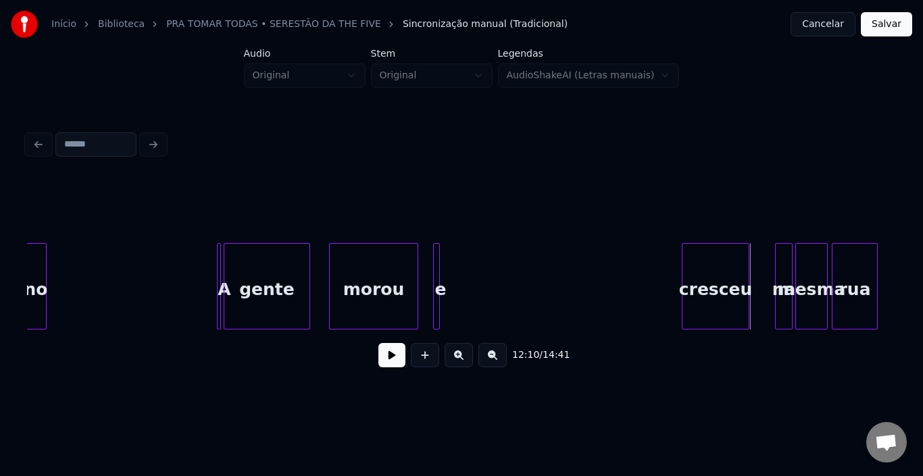
click at [684, 268] on div at bounding box center [684, 286] width 4 height 85
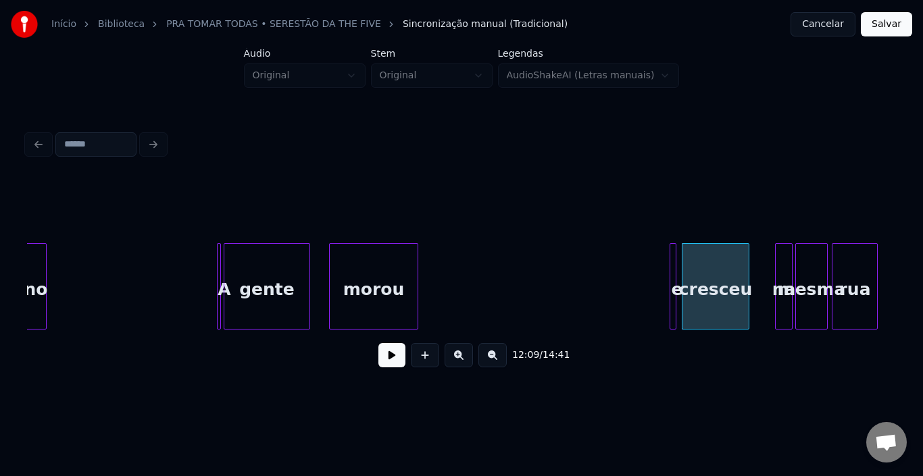
click at [676, 269] on div "e" at bounding box center [677, 290] width 14 height 92
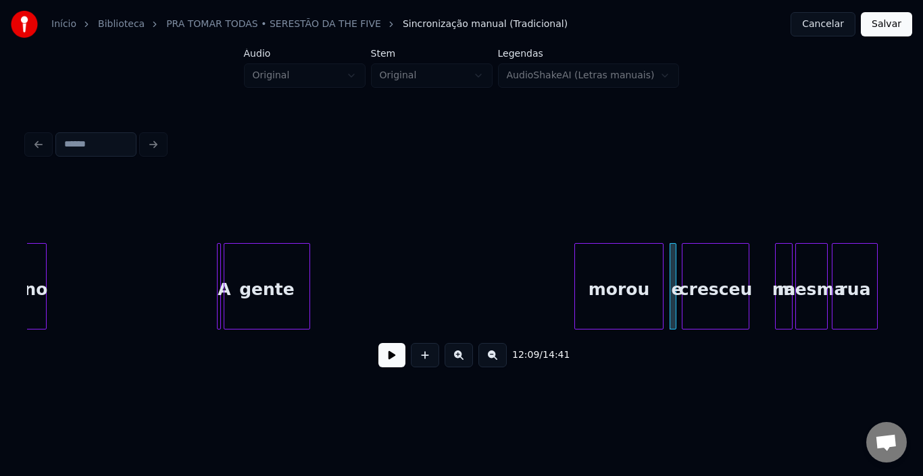
click at [605, 259] on div "morou" at bounding box center [619, 290] width 88 height 92
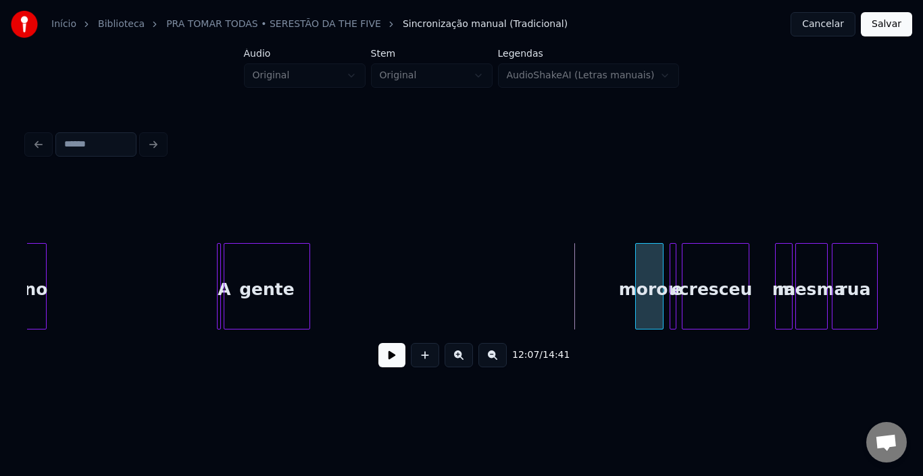
click at [636, 270] on div at bounding box center [638, 286] width 4 height 85
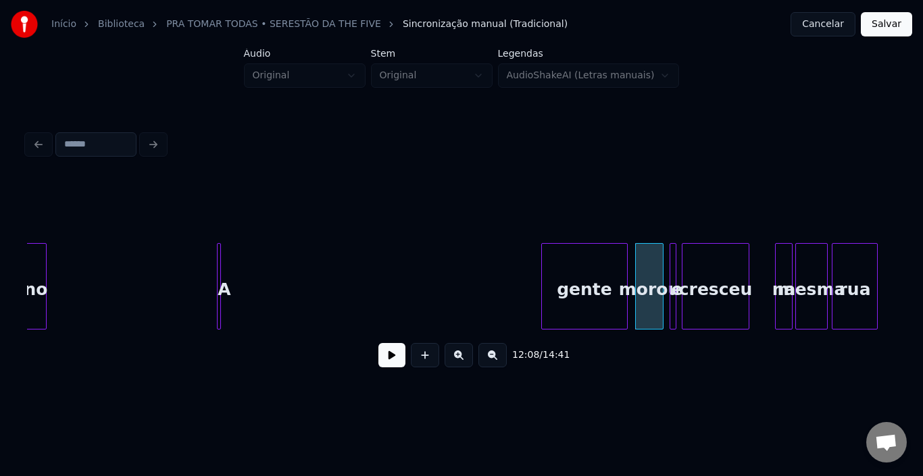
click at [599, 264] on div "gente" at bounding box center [584, 290] width 85 height 92
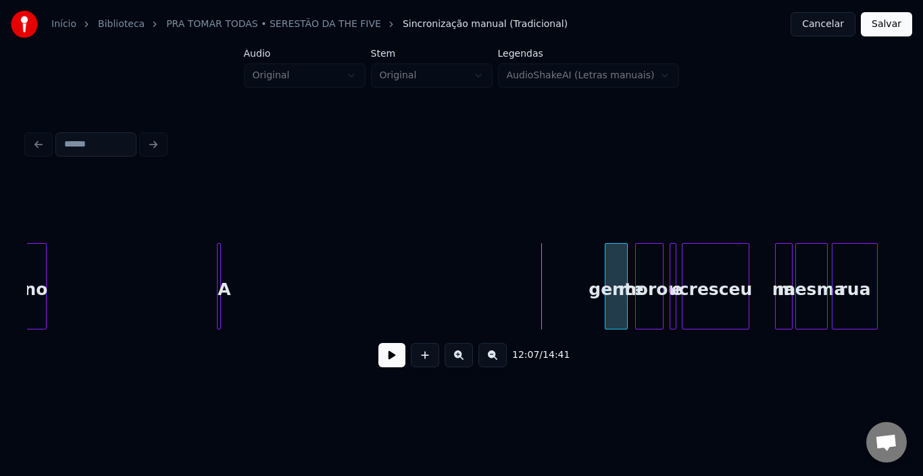
click at [607, 272] on div at bounding box center [607, 286] width 4 height 85
click at [599, 259] on div "A" at bounding box center [595, 290] width 14 height 92
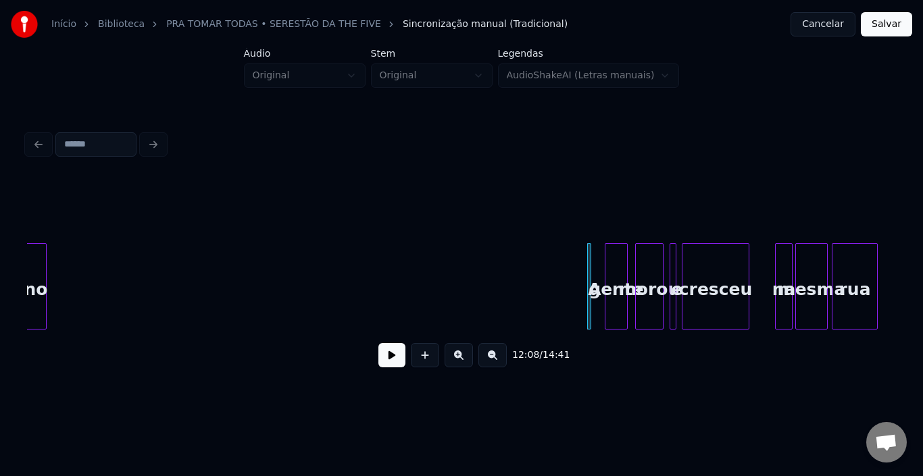
click at [393, 361] on button at bounding box center [391, 355] width 27 height 24
click at [599, 268] on div at bounding box center [598, 286] width 4 height 85
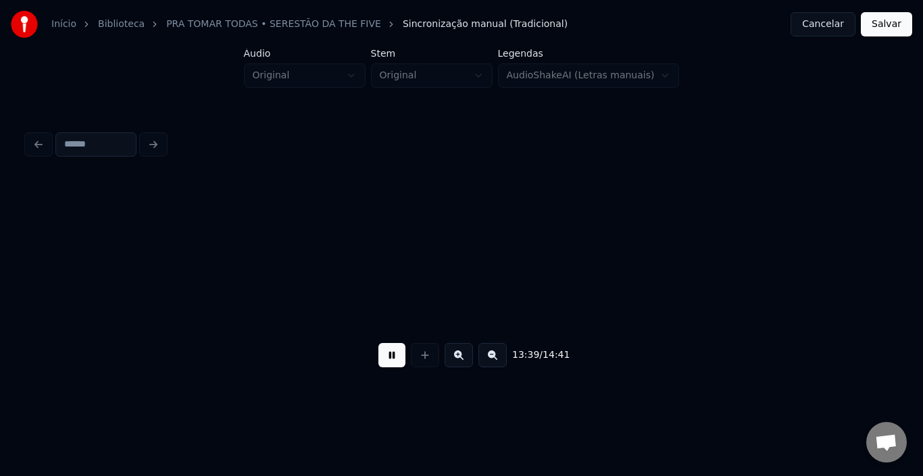
scroll to position [0, 55400]
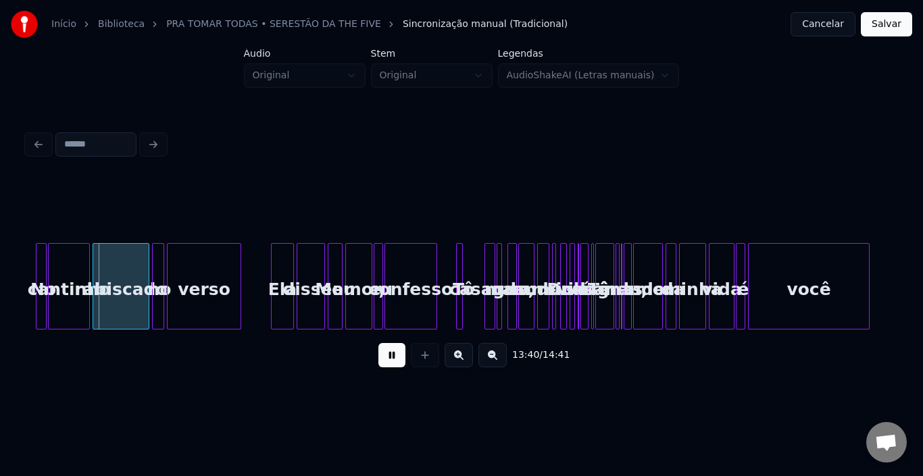
click at [385, 368] on button at bounding box center [391, 355] width 27 height 24
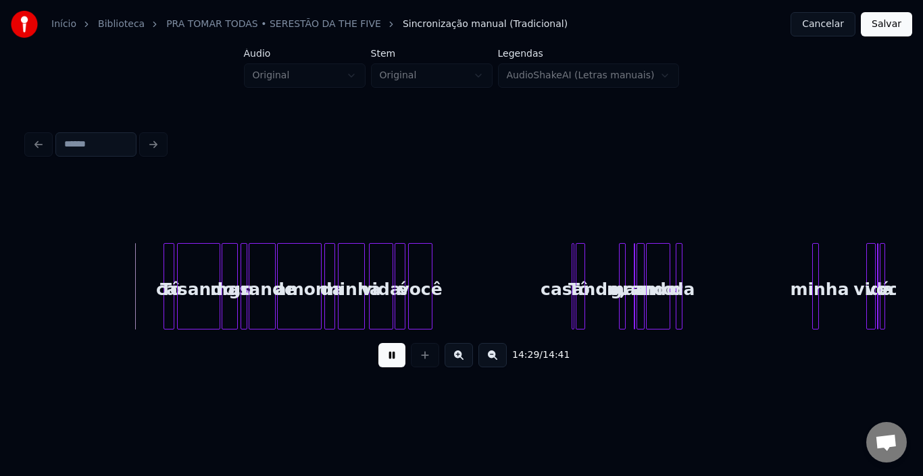
scroll to position [0, 58689]
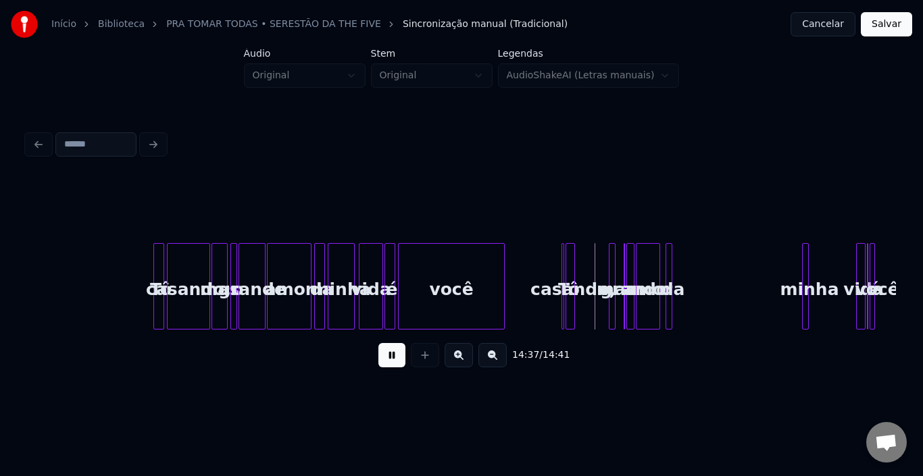
click at [502, 269] on div at bounding box center [502, 286] width 4 height 85
click at [389, 368] on button at bounding box center [391, 355] width 27 height 24
click at [528, 271] on div at bounding box center [527, 286] width 4 height 85
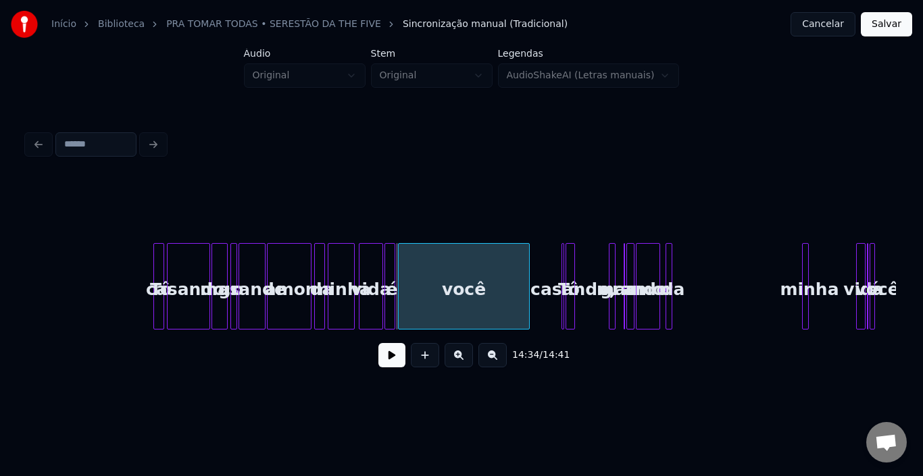
click at [559, 250] on div at bounding box center [561, 286] width 4 height 85
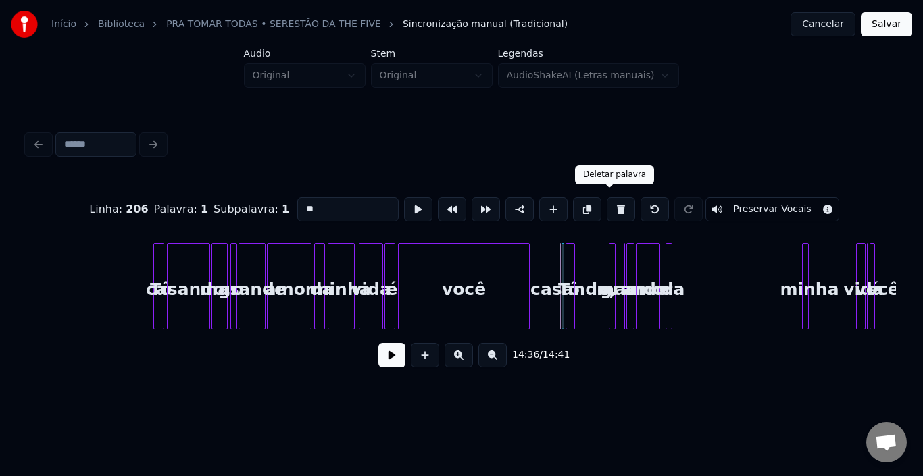
click at [615, 202] on button at bounding box center [621, 209] width 28 height 24
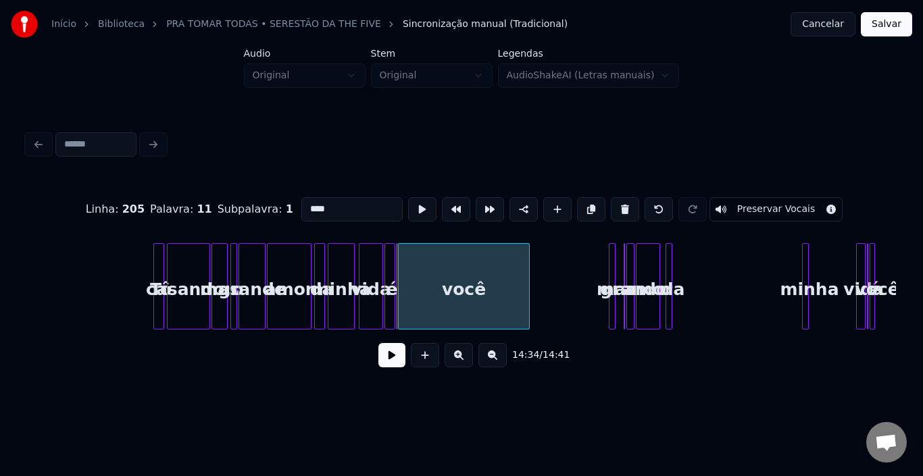
click at [615, 255] on div "mas" at bounding box center [616, 290] width 14 height 92
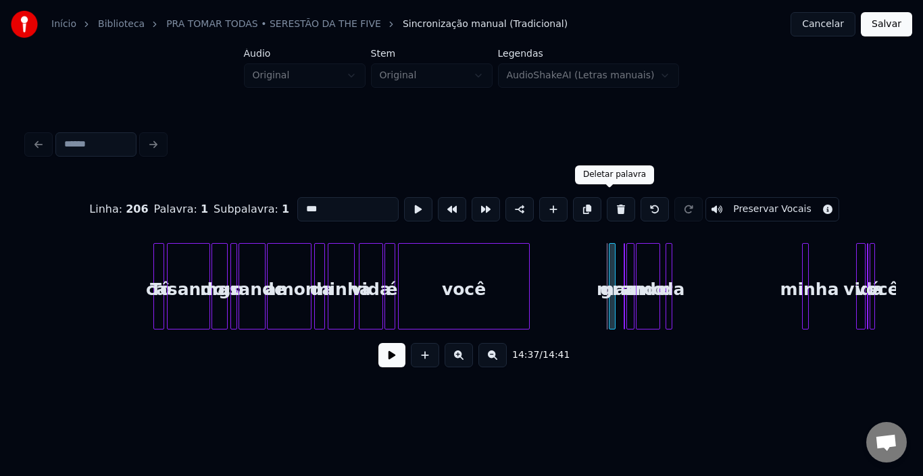
click at [610, 206] on button at bounding box center [621, 209] width 28 height 24
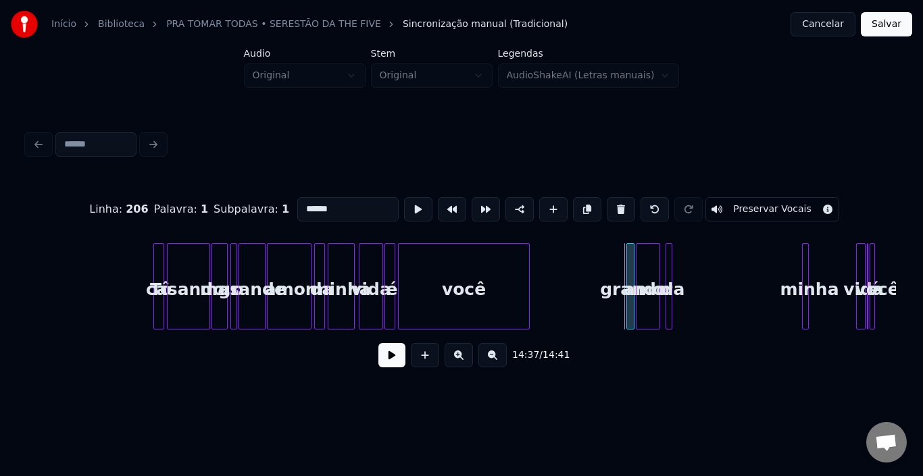
click at [610, 206] on button at bounding box center [621, 209] width 28 height 24
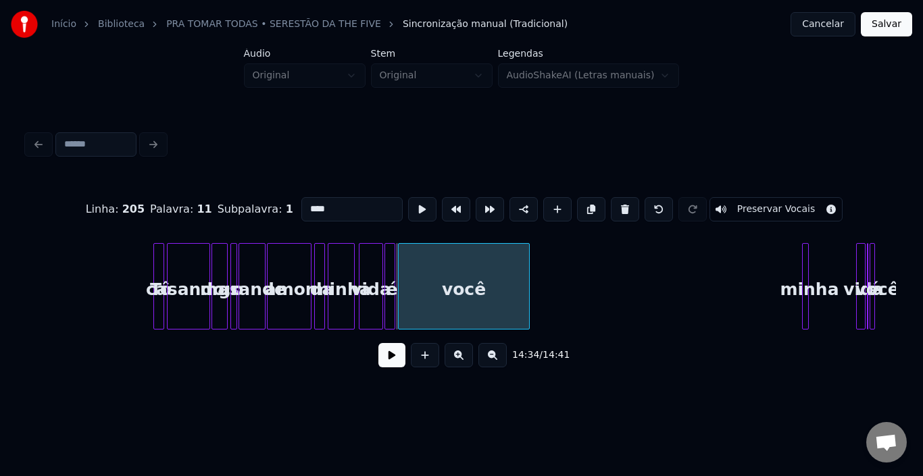
click at [805, 261] on div at bounding box center [806, 286] width 4 height 85
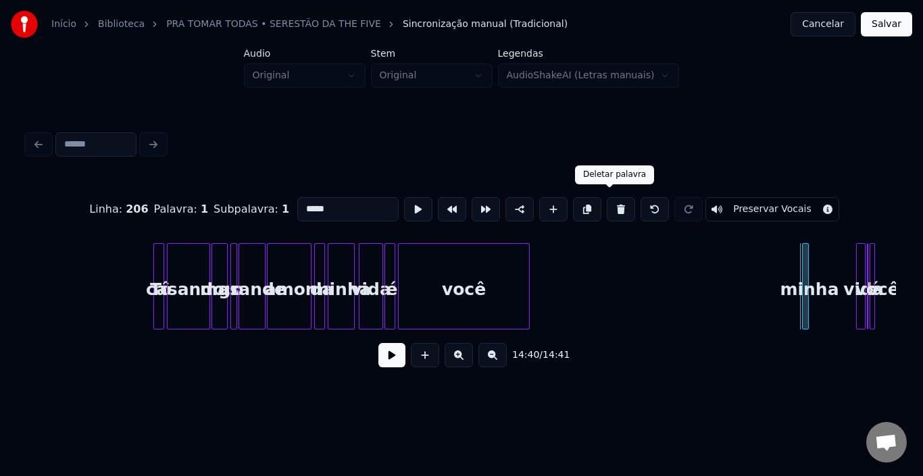
click at [607, 201] on button at bounding box center [621, 209] width 28 height 24
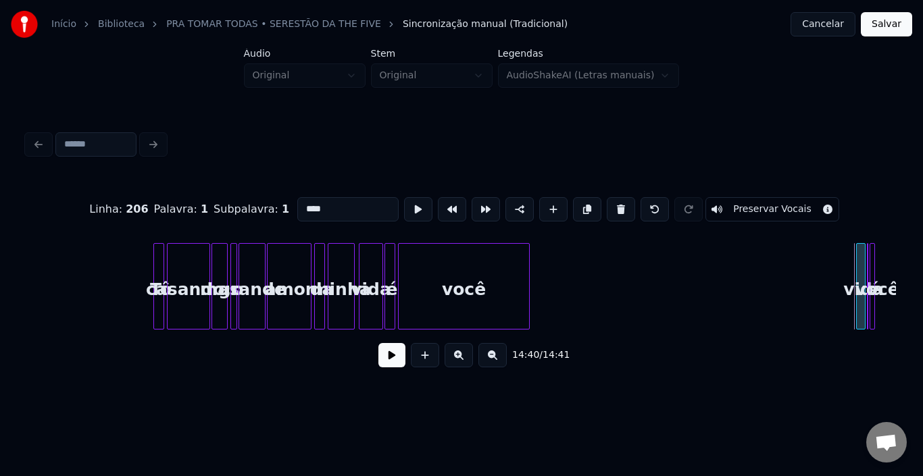
click at [607, 204] on button at bounding box center [621, 209] width 28 height 24
type input "*"
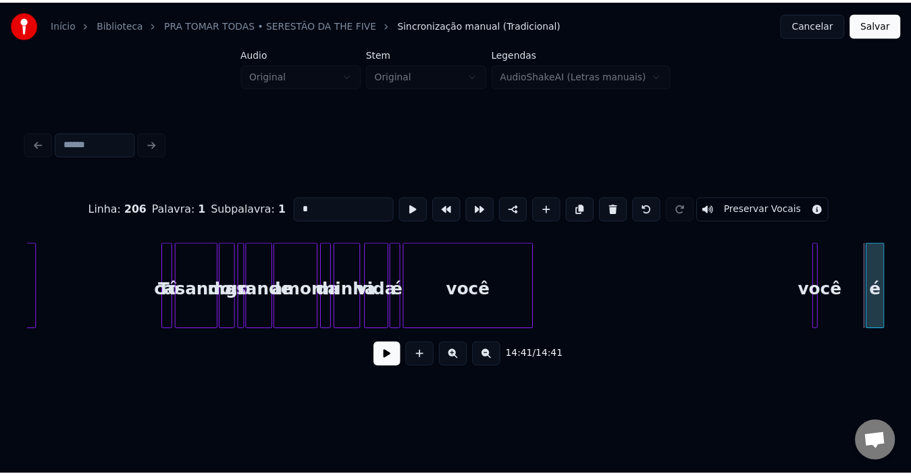
scroll to position [0, 58679]
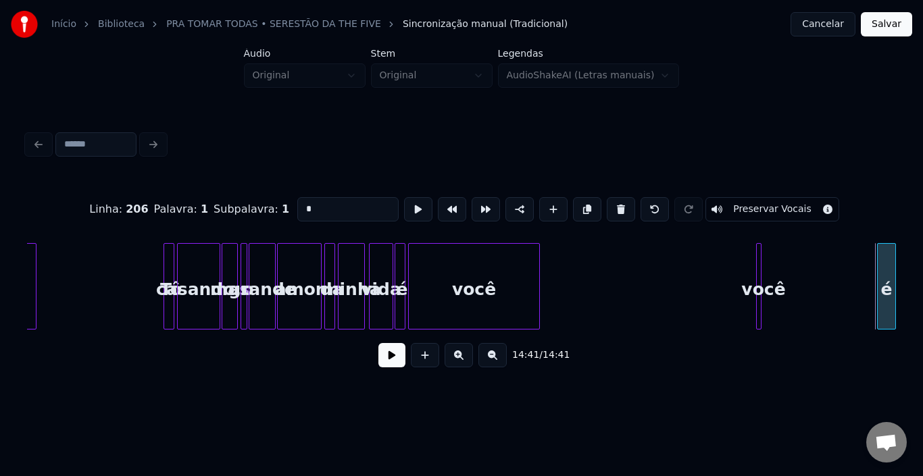
click at [759, 282] on div "você" at bounding box center [764, 290] width 14 height 92
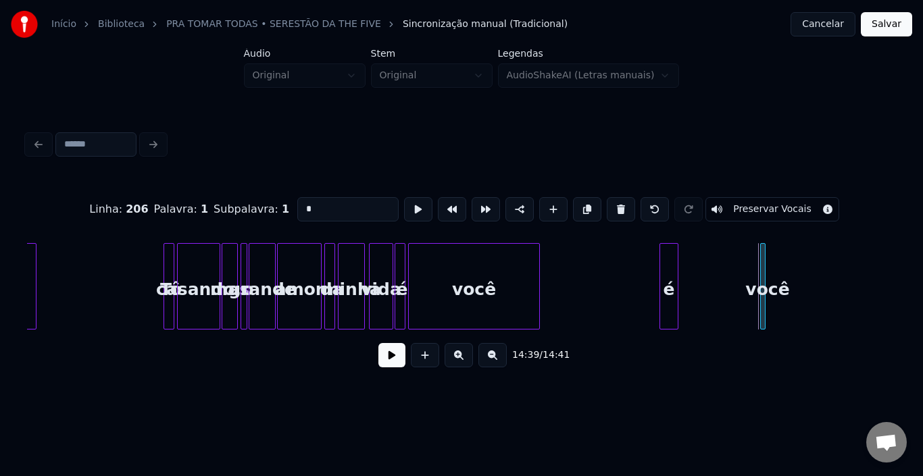
click at [673, 268] on div "é" at bounding box center [669, 290] width 18 height 92
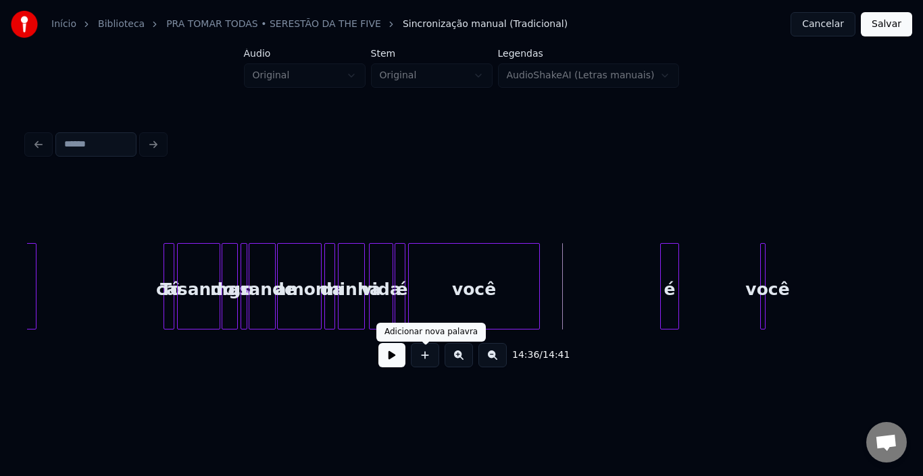
click at [386, 358] on button at bounding box center [391, 355] width 27 height 24
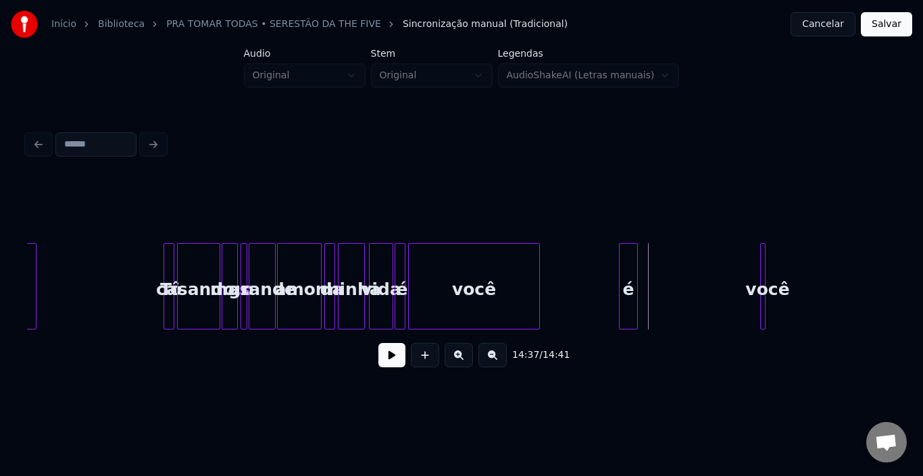
click at [630, 263] on div "é" at bounding box center [629, 290] width 18 height 92
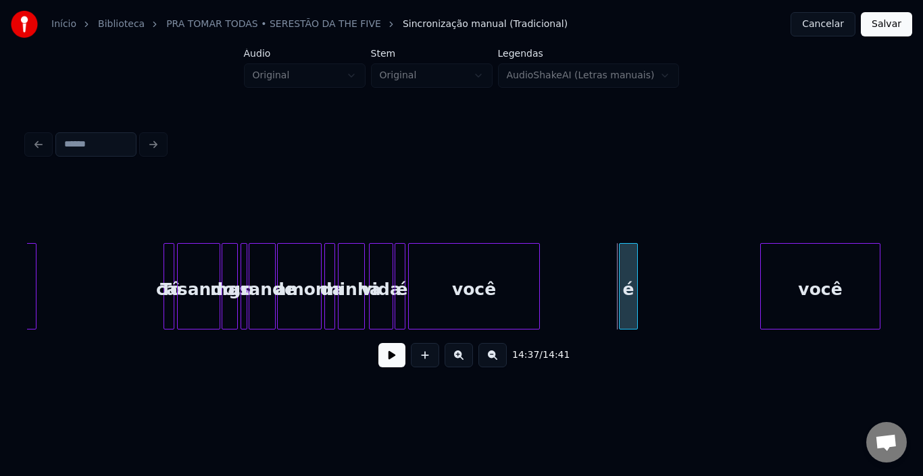
click at [774, 265] on div "você" at bounding box center [820, 286] width 120 height 86
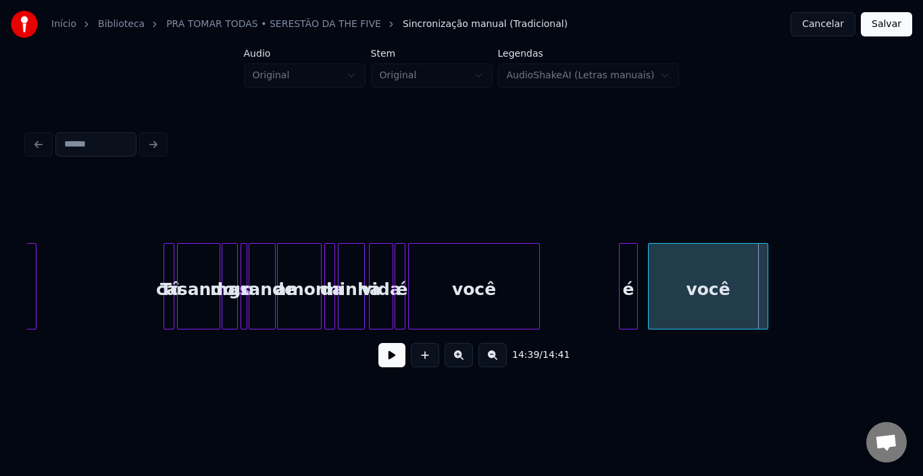
click at [711, 272] on div "você" at bounding box center [708, 290] width 119 height 92
click at [391, 367] on button at bounding box center [391, 355] width 27 height 24
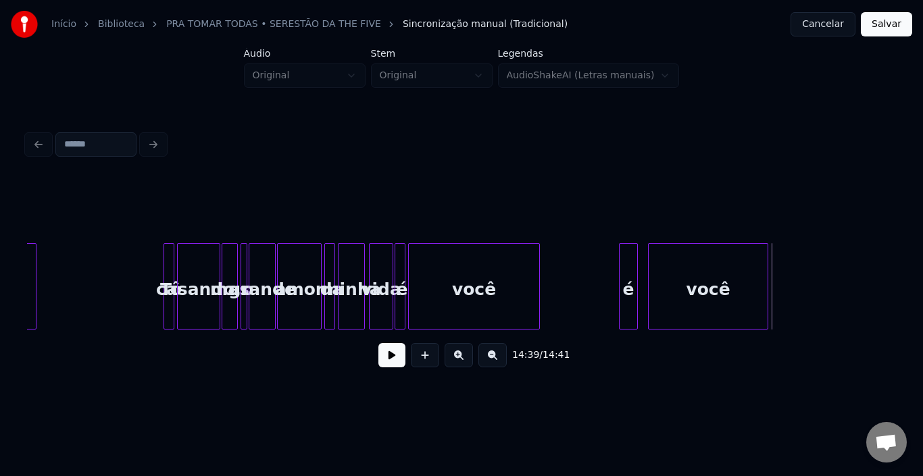
click at [625, 284] on div "é" at bounding box center [629, 290] width 18 height 92
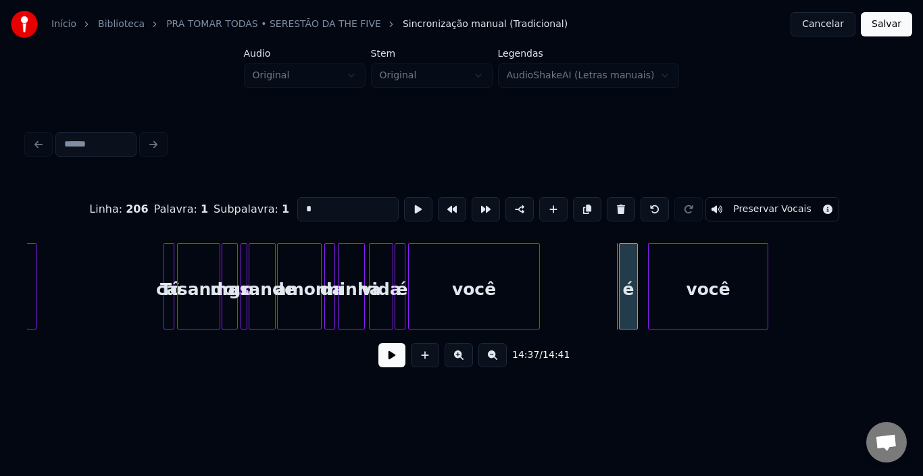
click at [625, 284] on div "é" at bounding box center [629, 290] width 18 height 92
drag, startPoint x: 305, startPoint y: 203, endPoint x: 199, endPoint y: 203, distance: 106.8
click at [199, 203] on div "Linha : 206 Palavra : 1 Subpalavra : 1 * Preservar Vocais" at bounding box center [461, 210] width 869 height 68
type input "*"
click at [897, 27] on button "Salvar" at bounding box center [886, 24] width 51 height 24
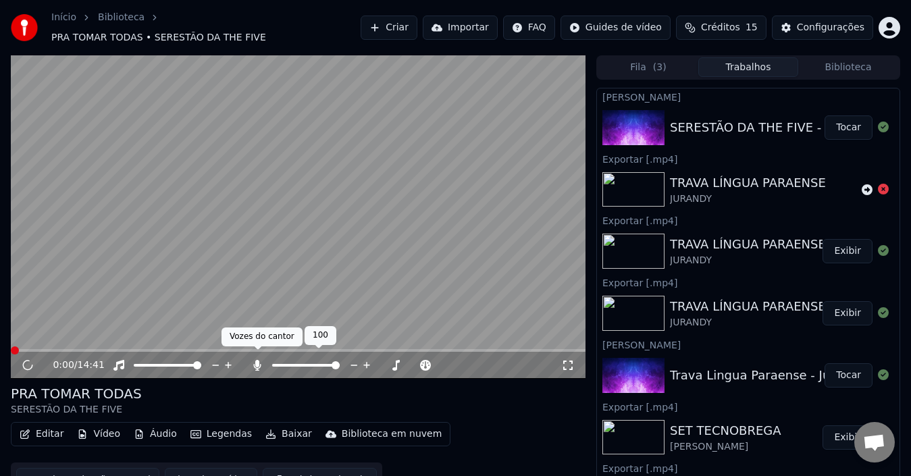
click at [260, 360] on icon at bounding box center [258, 365] width 14 height 11
click at [41, 425] on button "Editar" at bounding box center [41, 434] width 55 height 19
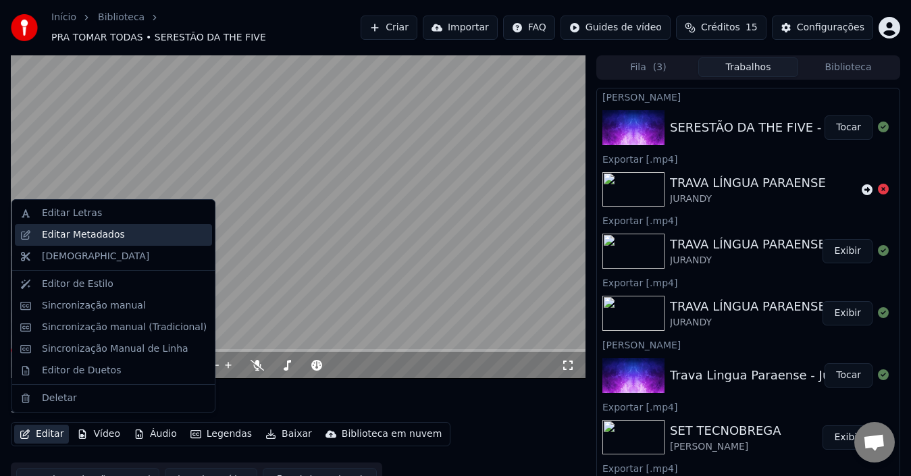
click at [55, 238] on div "Editar Metadados" at bounding box center [83, 235] width 83 height 14
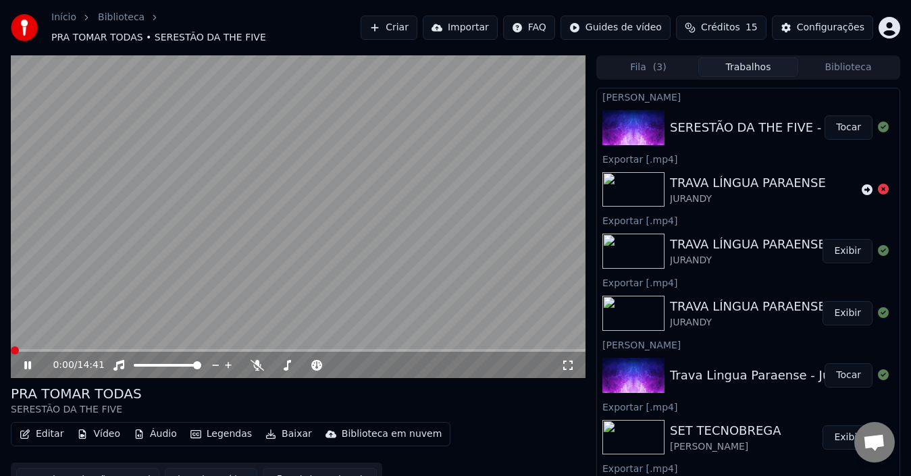
click at [11, 347] on span at bounding box center [15, 351] width 8 height 8
click at [29, 361] on icon at bounding box center [27, 365] width 7 height 8
click at [179, 468] on button "Baixar vídeo" at bounding box center [211, 480] width 93 height 24
